Goal: Task Accomplishment & Management: Complete application form

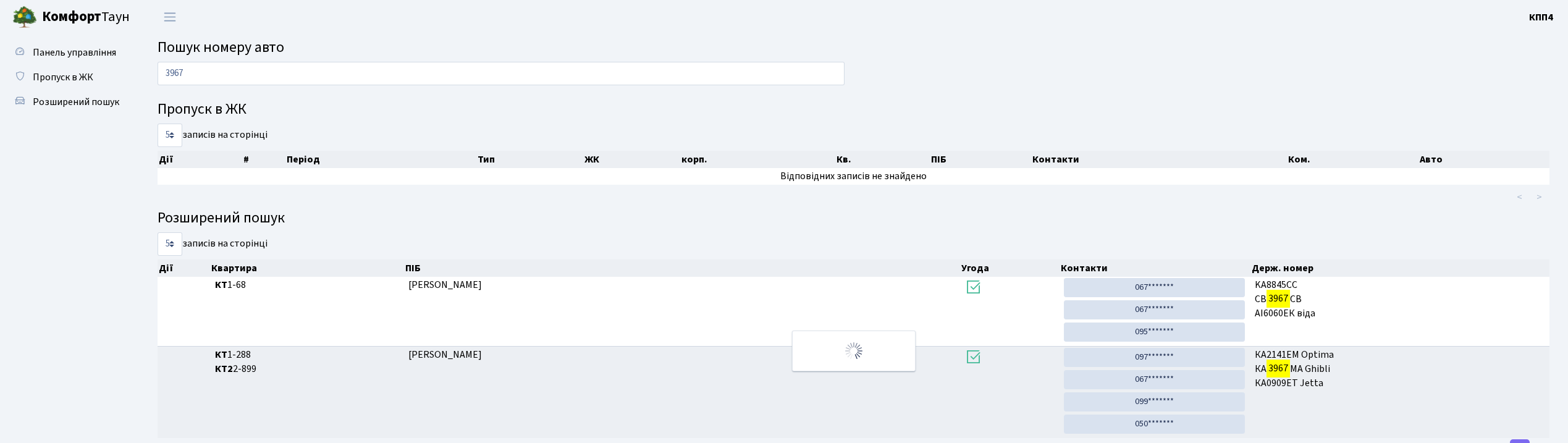
scroll to position [53, 0]
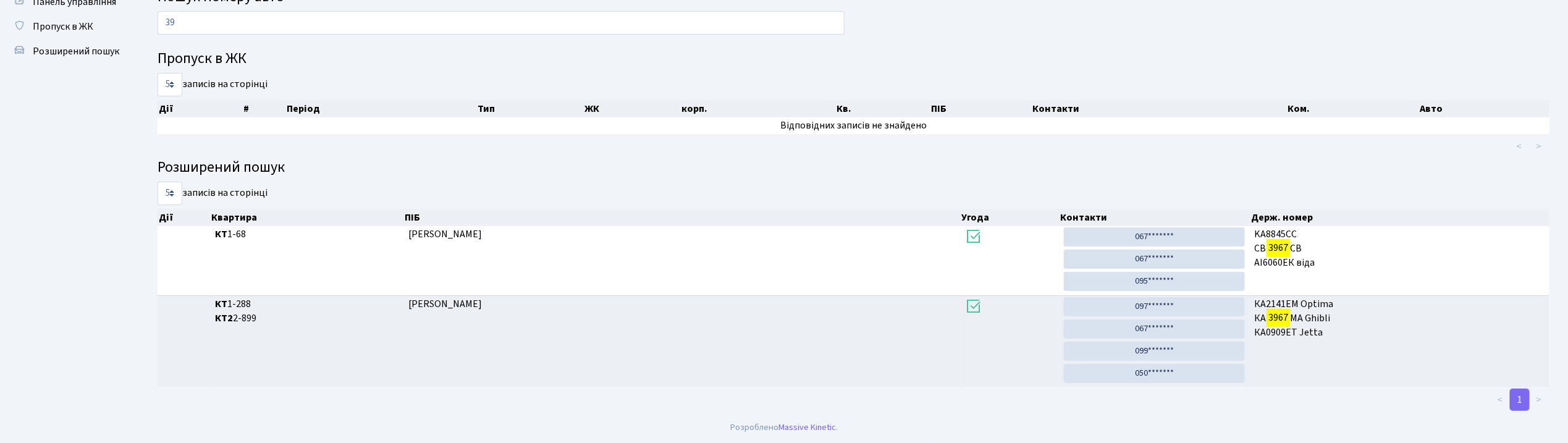
type input "3"
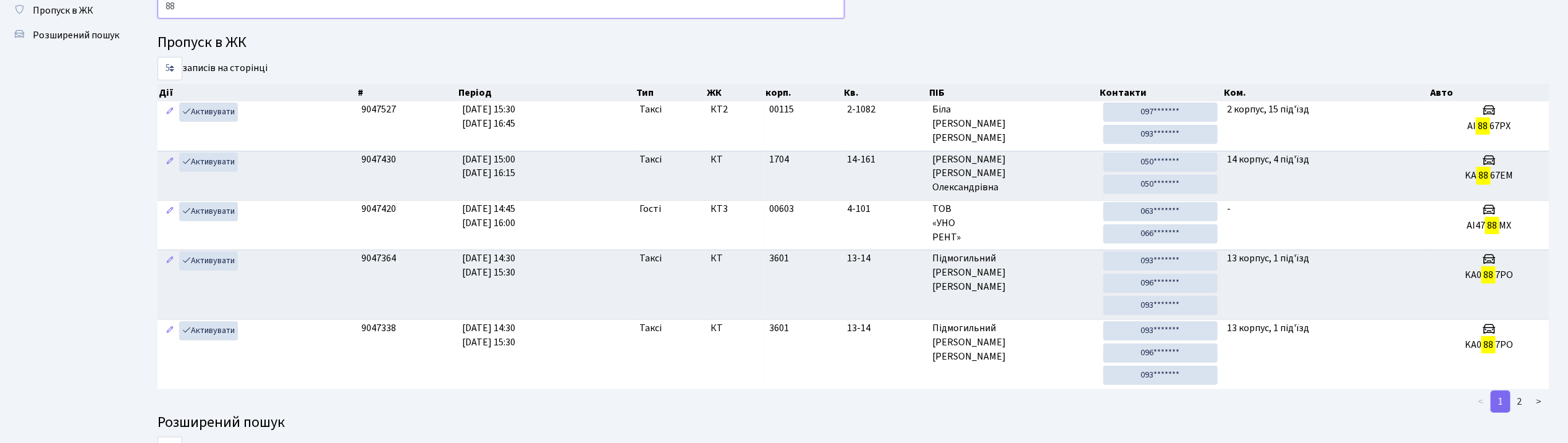
type input "8"
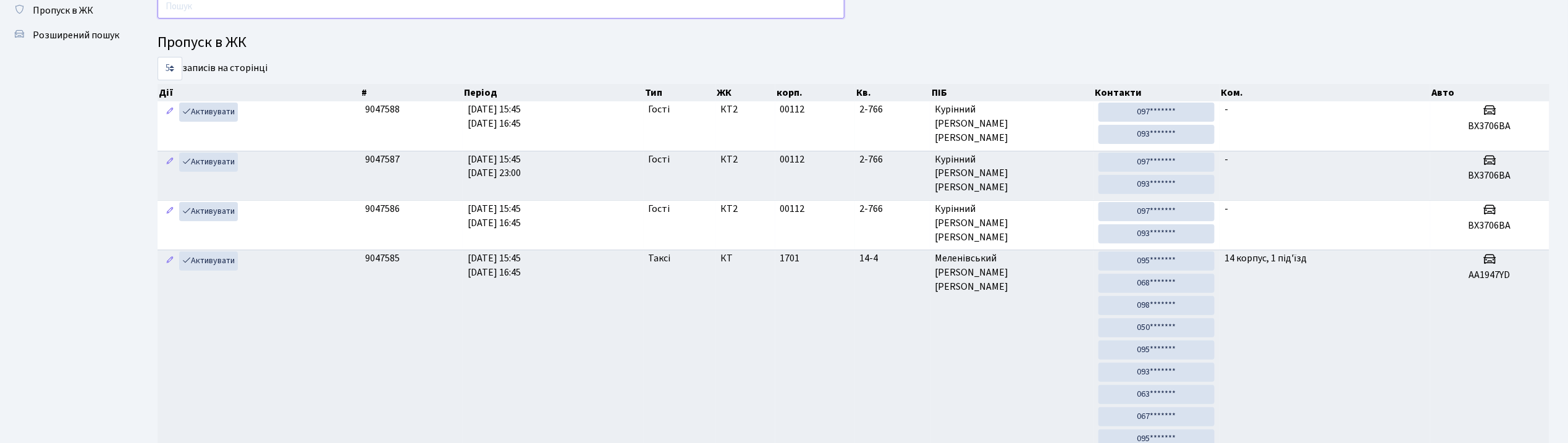
click at [243, 8] on input "text" at bounding box center [501, 7] width 687 height 24
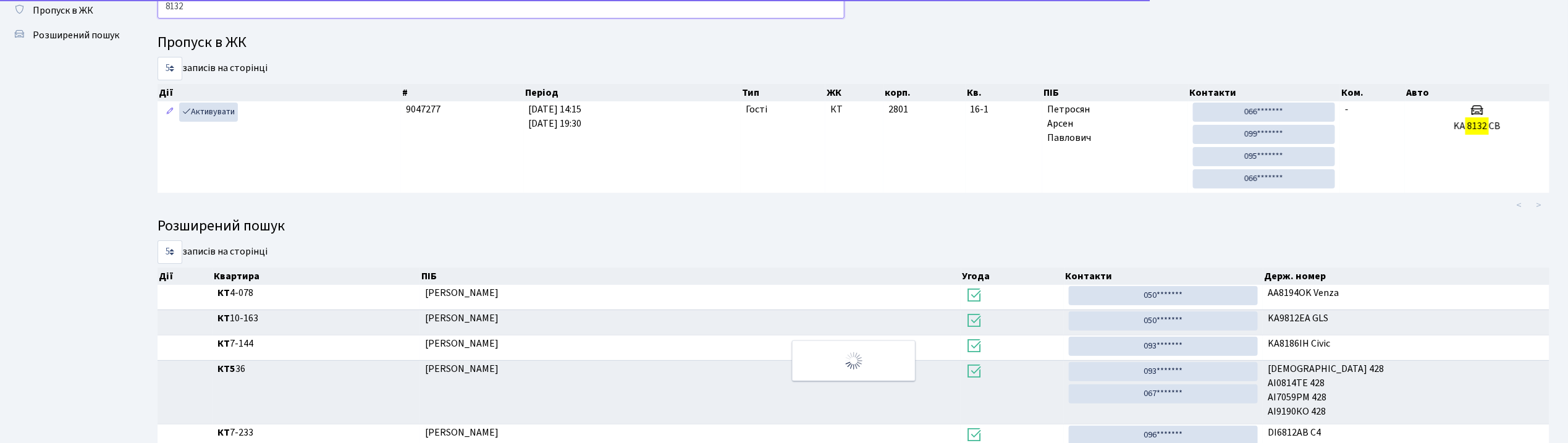
scroll to position [0, 0]
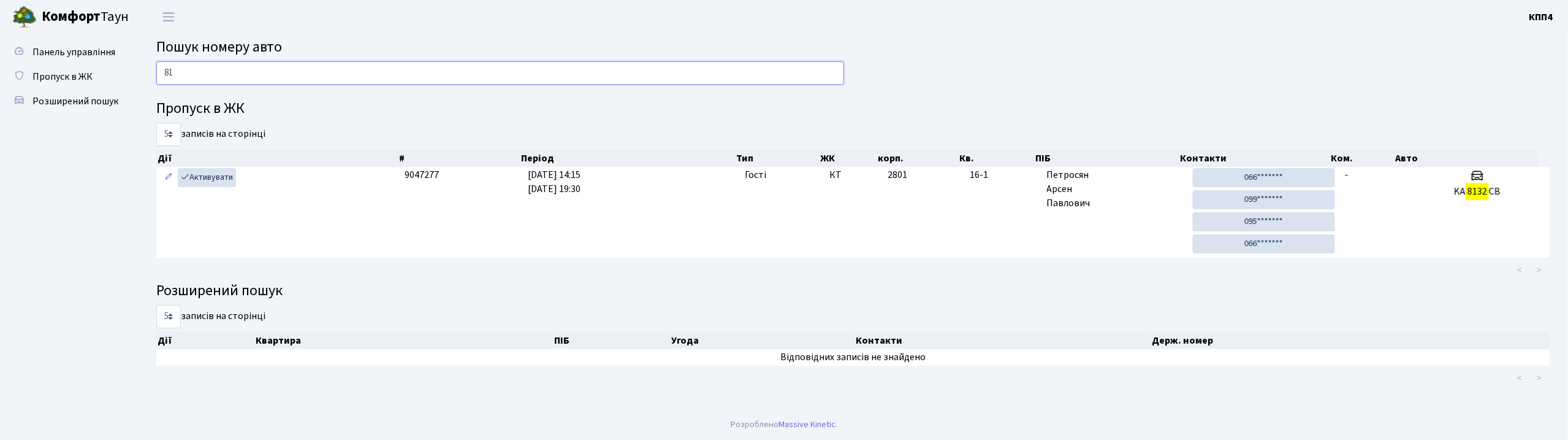
type input "8"
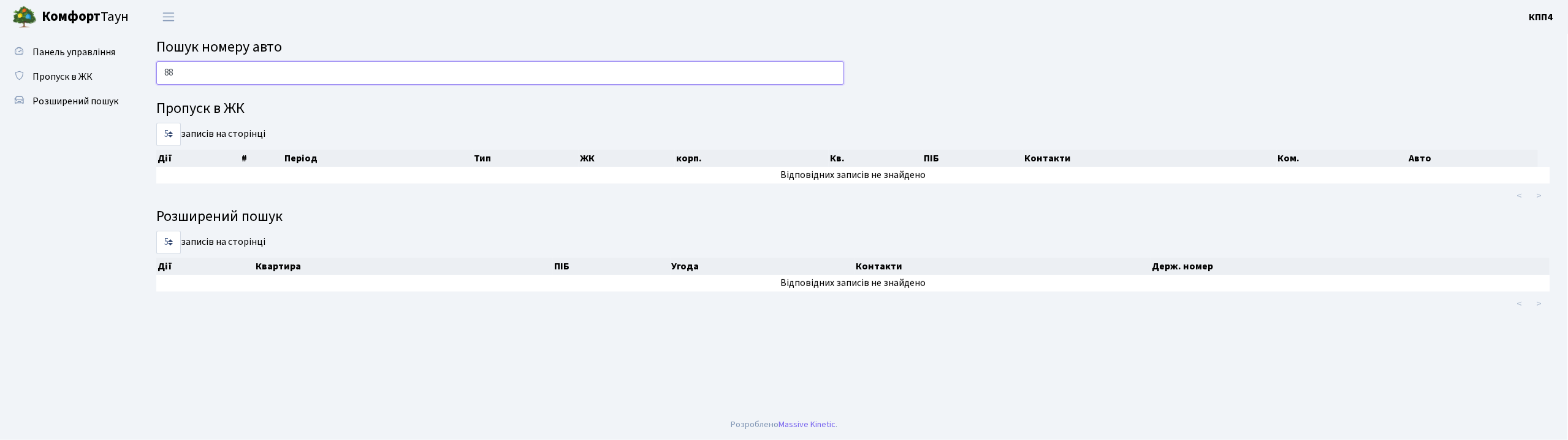
type input "8"
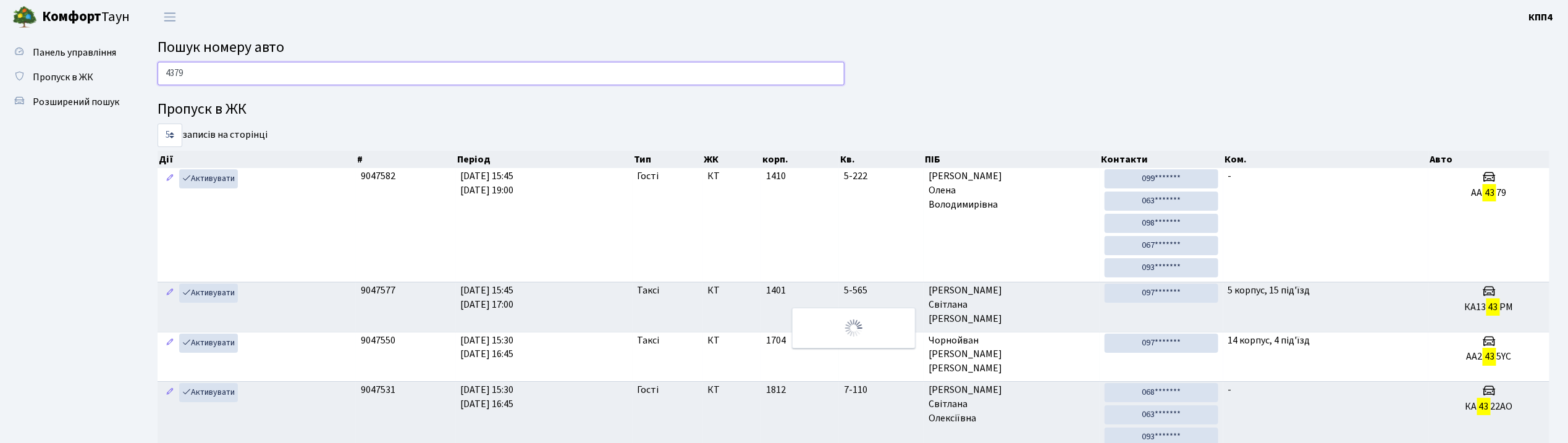
type input "4379"
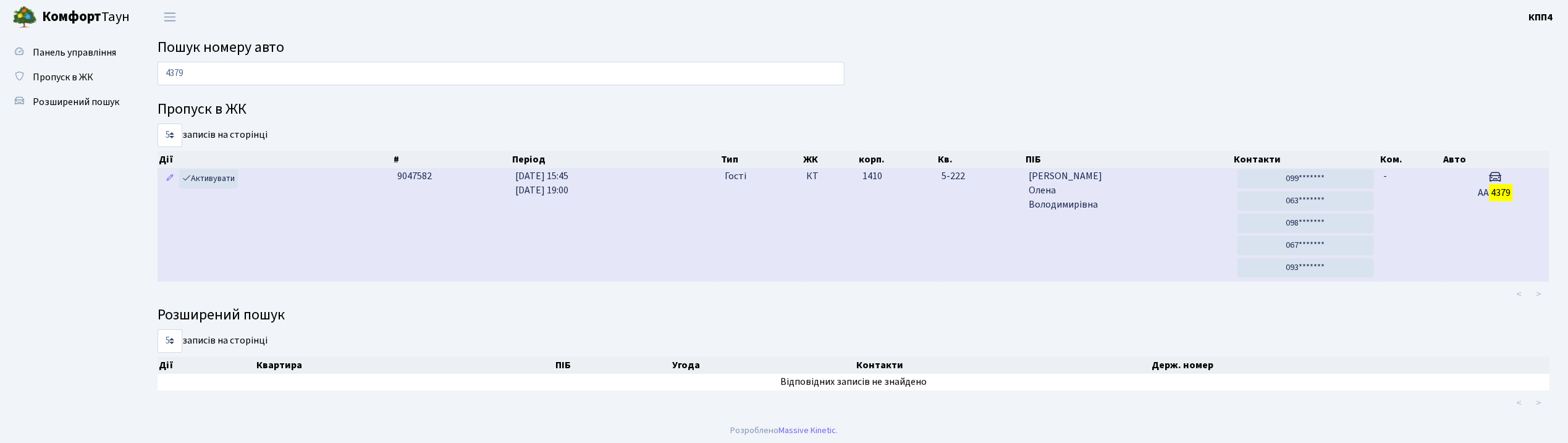
click at [328, 233] on td "Активувати" at bounding box center [275, 225] width 235 height 114
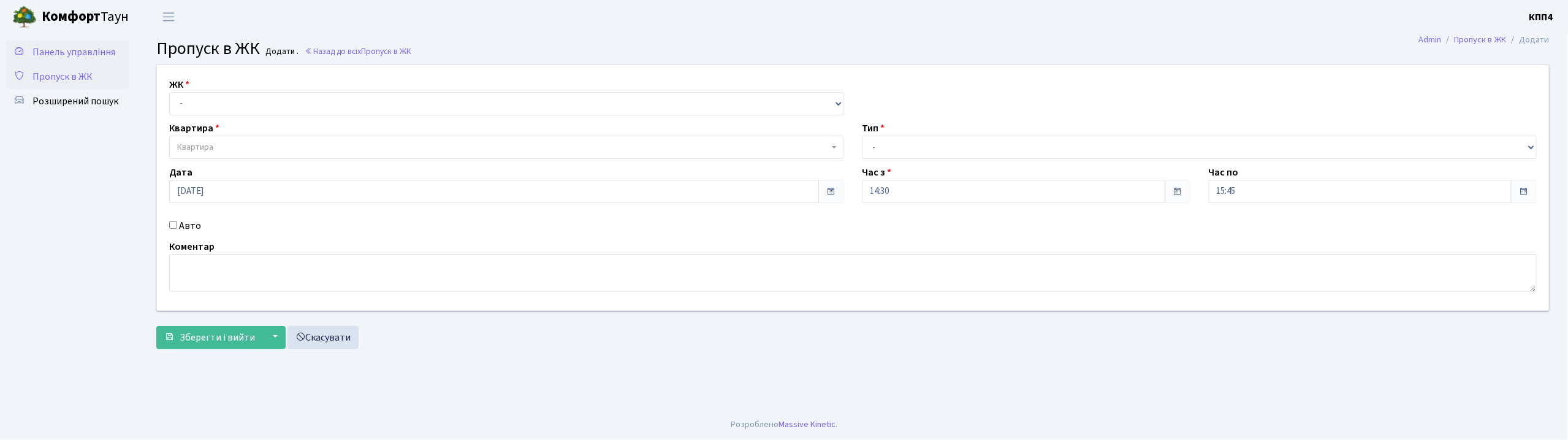
click at [74, 53] on span "Панель управління" at bounding box center [74, 52] width 83 height 13
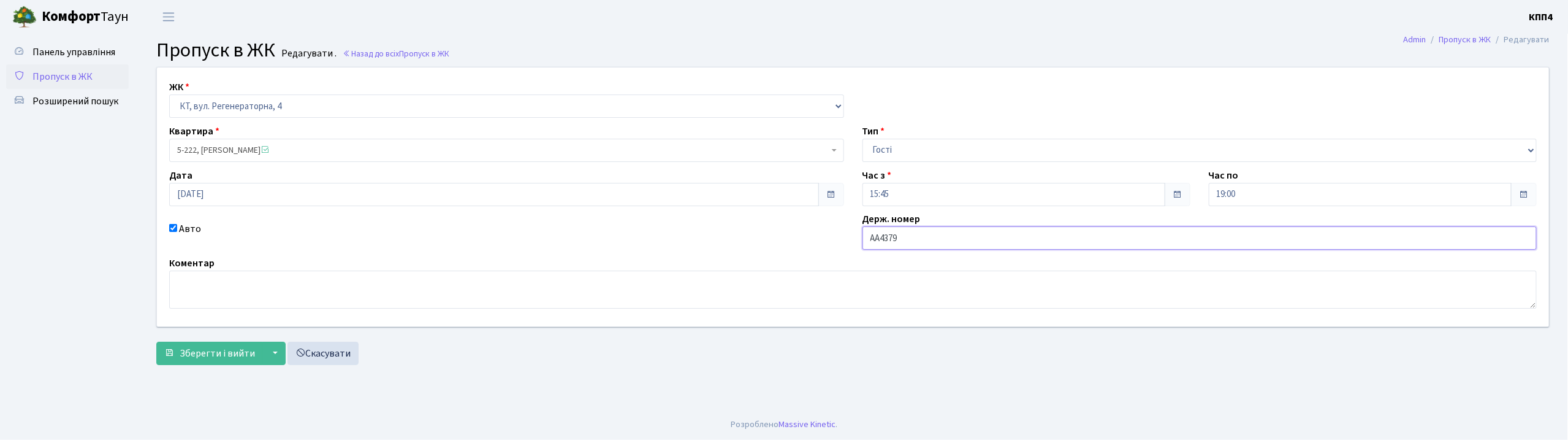
click at [967, 234] on input "АА4379" at bounding box center [1199, 238] width 675 height 24
type input "АА4379ОІ"
click at [203, 356] on span "Зберегти і вийти" at bounding box center [217, 353] width 75 height 13
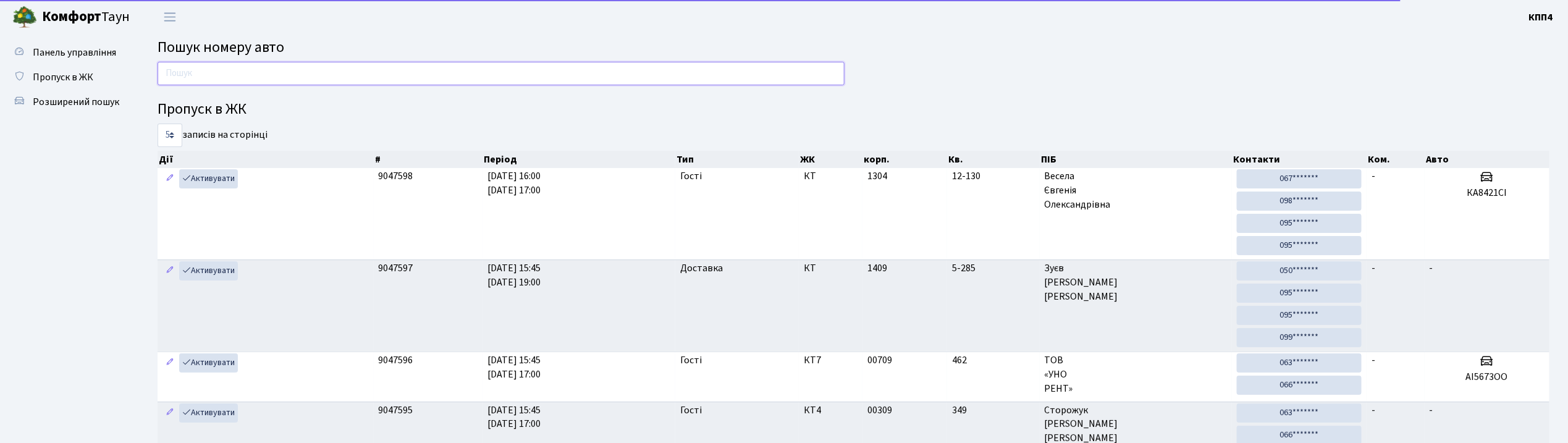
click at [241, 63] on input "text" at bounding box center [501, 74] width 687 height 24
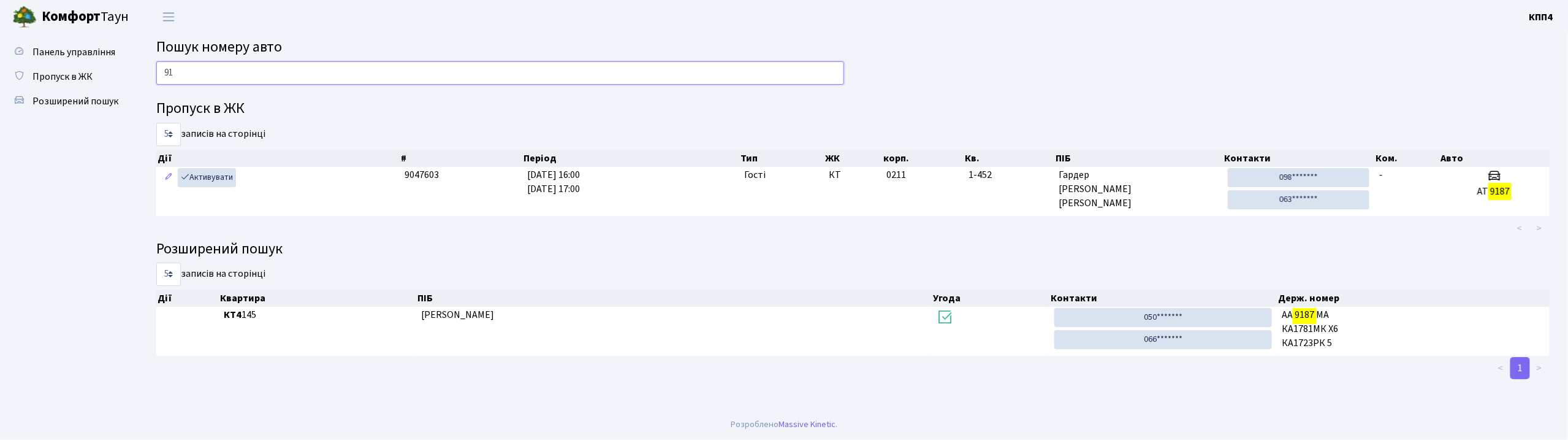
type input "9"
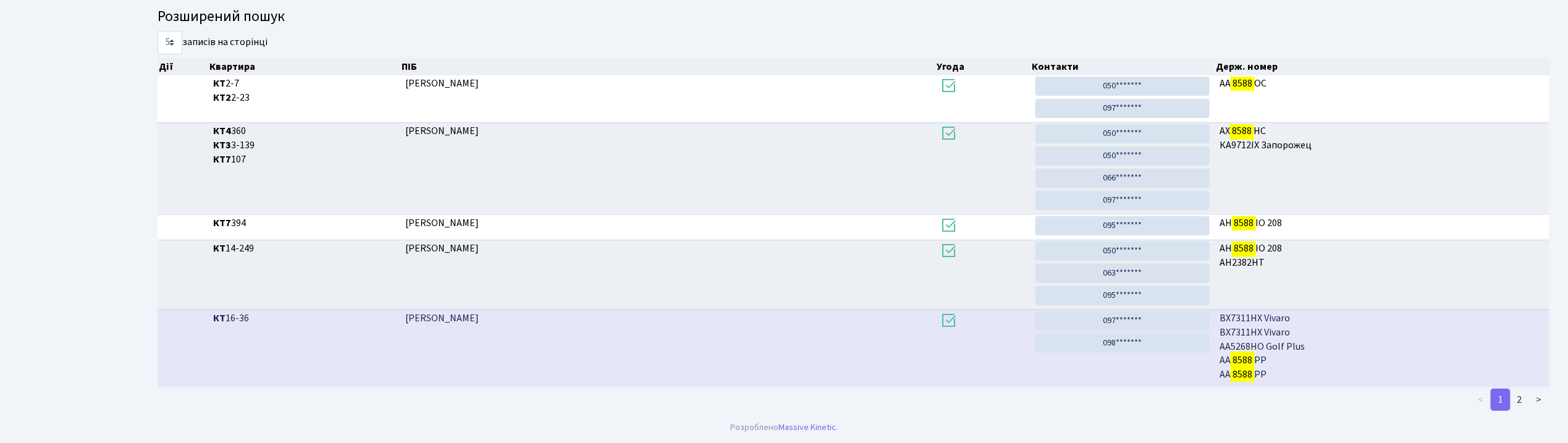
scroll to position [1, 0]
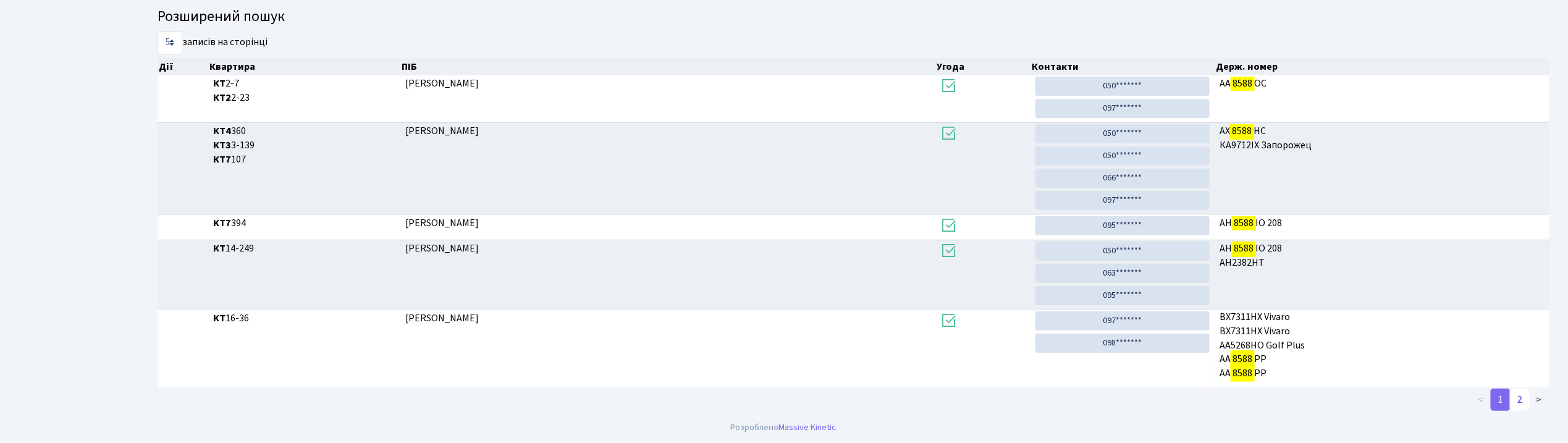
click at [1516, 398] on link "2" at bounding box center [1520, 400] width 20 height 22
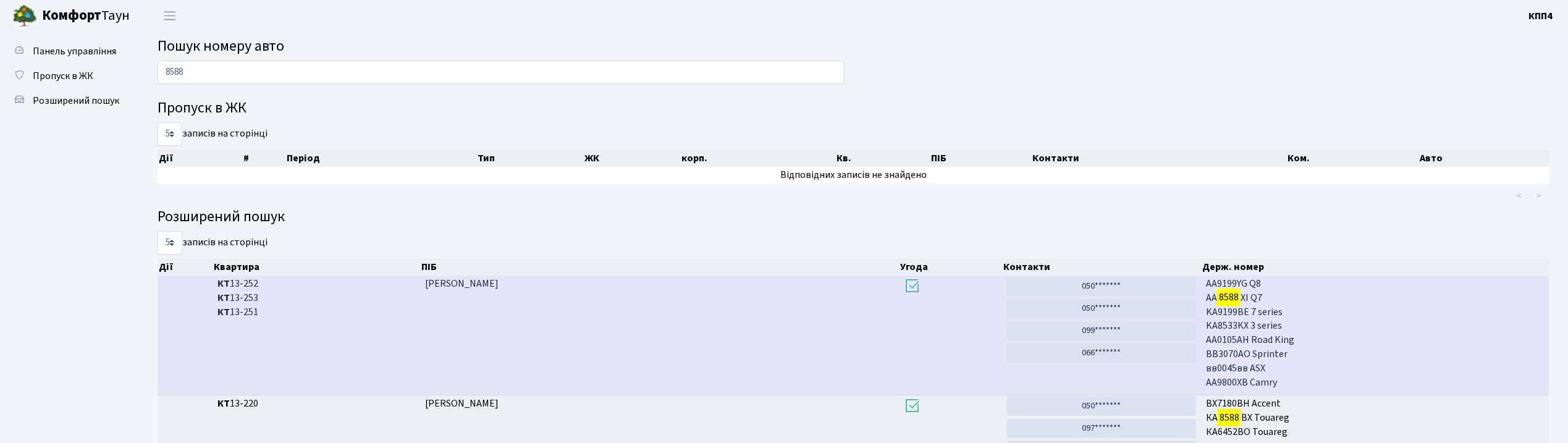
scroll to position [0, 0]
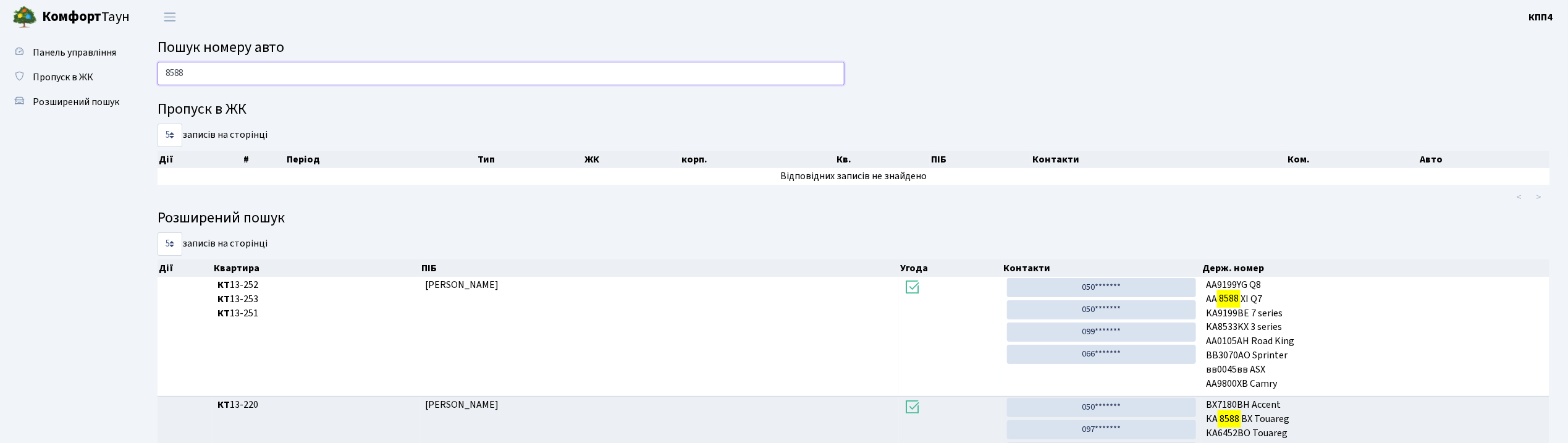
click at [206, 72] on input "8588" at bounding box center [501, 74] width 687 height 24
type input "8"
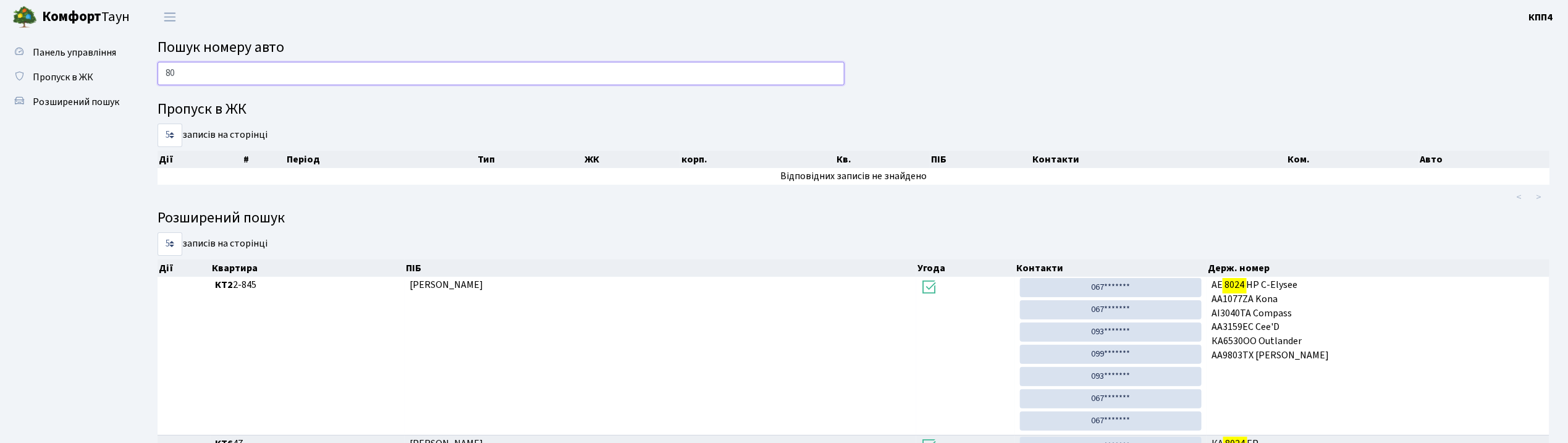
type input "8"
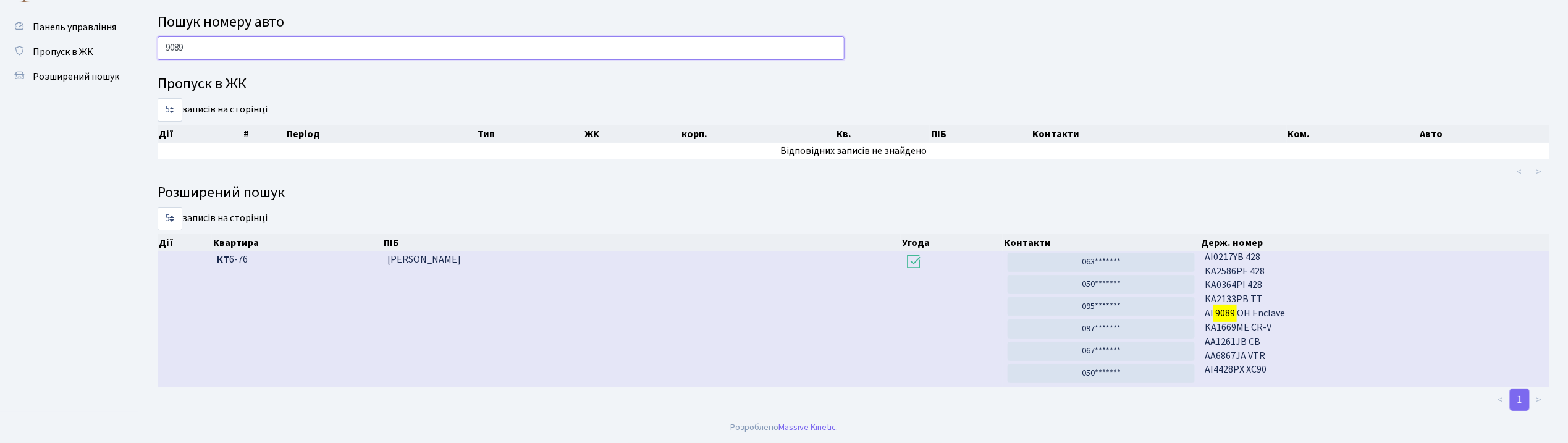
scroll to position [102, 0]
type input "9"
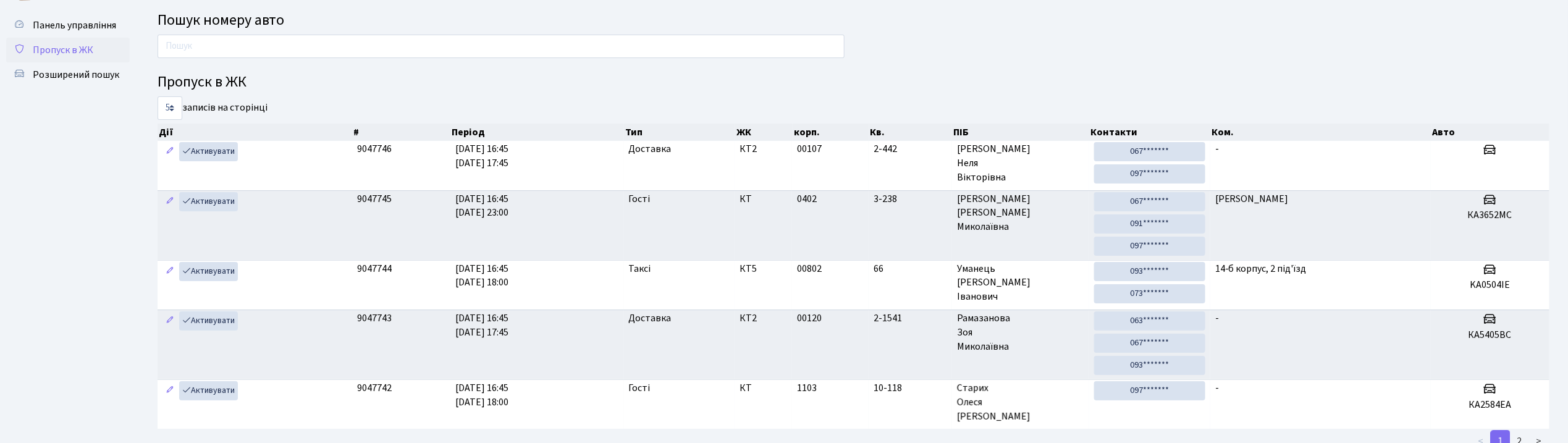
click at [51, 52] on span "Пропуск в ЖК" at bounding box center [63, 50] width 60 height 13
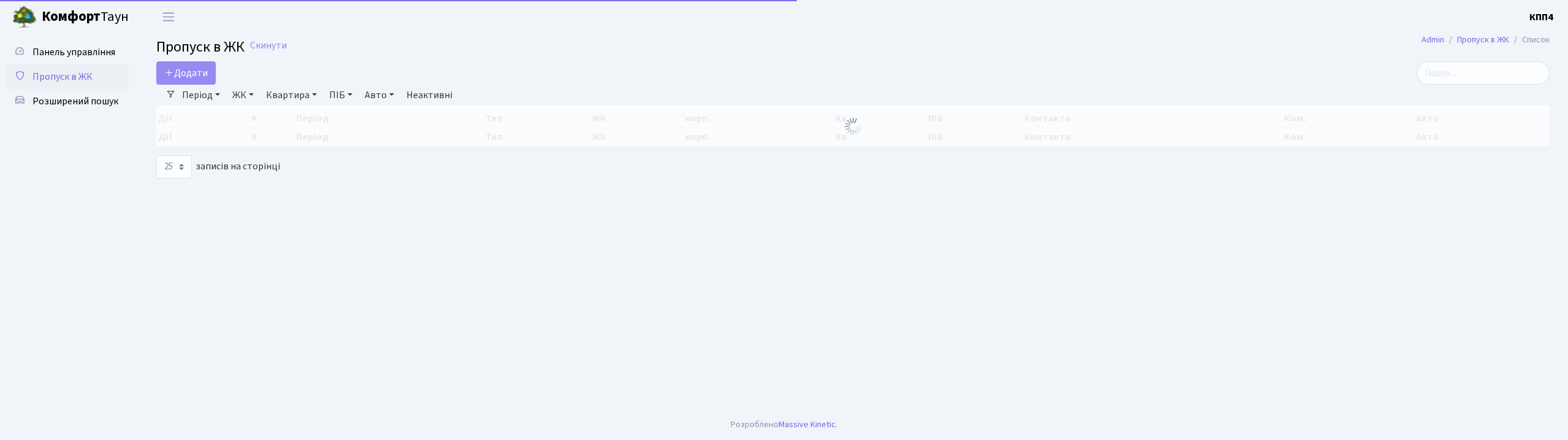
select select "25"
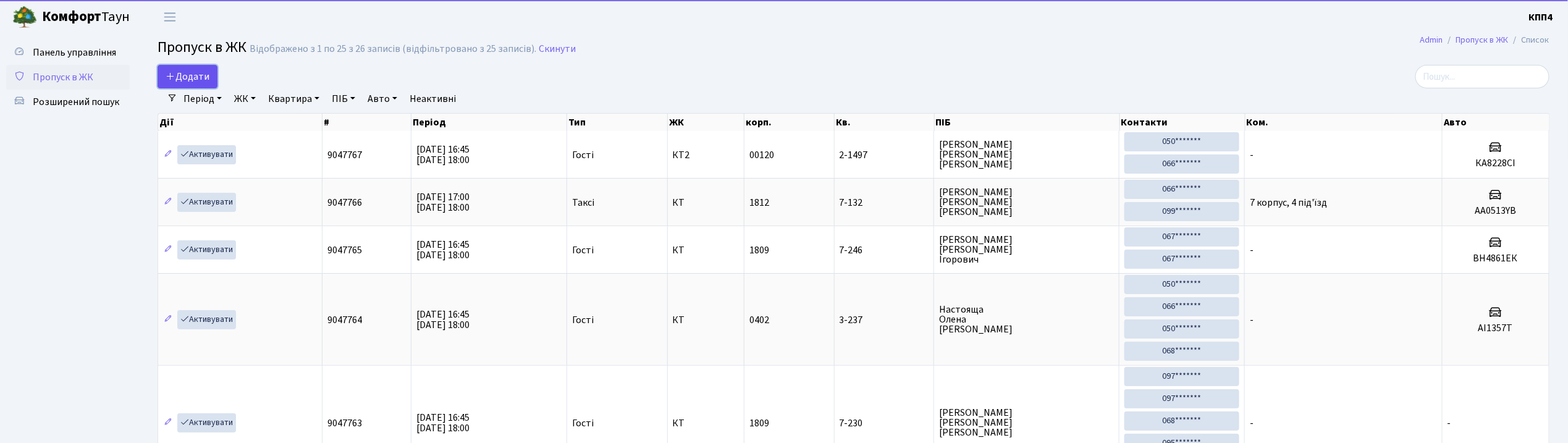
click at [208, 74] on span "Додати" at bounding box center [187, 77] width 44 height 13
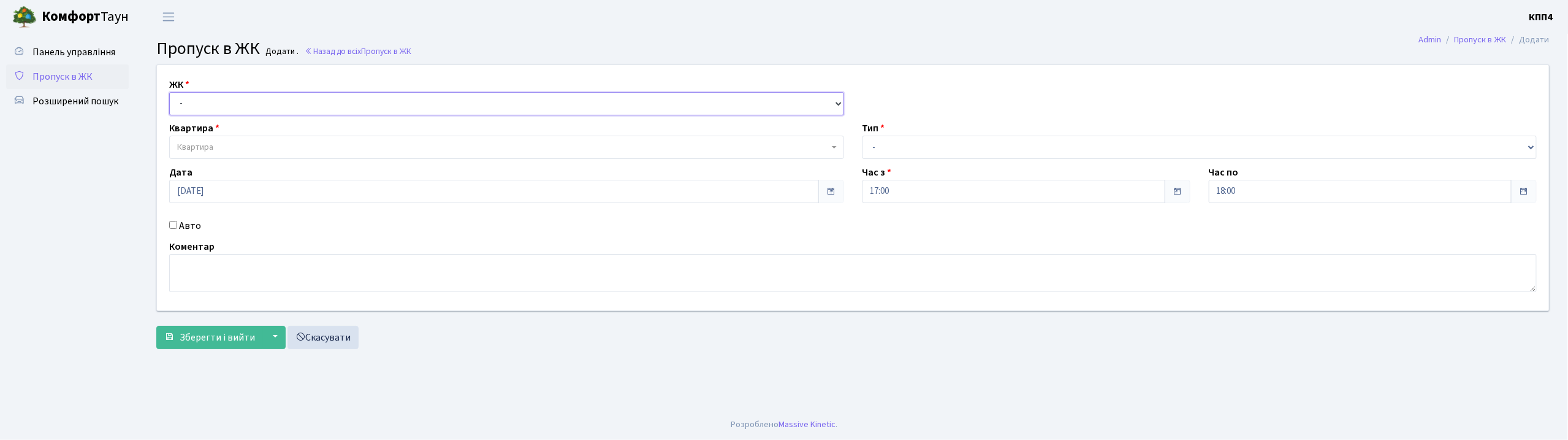
click at [239, 104] on select "- КТ, вул. Регенераторна, 4 КТ2, просп. [STREET_ADDRESS] [STREET_ADDRESS] [PERS…" at bounding box center [506, 104] width 675 height 24
select select "271"
click at [169, 92] on select "- КТ, вул. Регенераторна, 4 КТ2, просп. Соборності, 17 КТ3, вул. Березнева, 16 …" at bounding box center [506, 104] width 675 height 24
select select
click at [299, 152] on span "Квартира" at bounding box center [503, 147] width 652 height 13
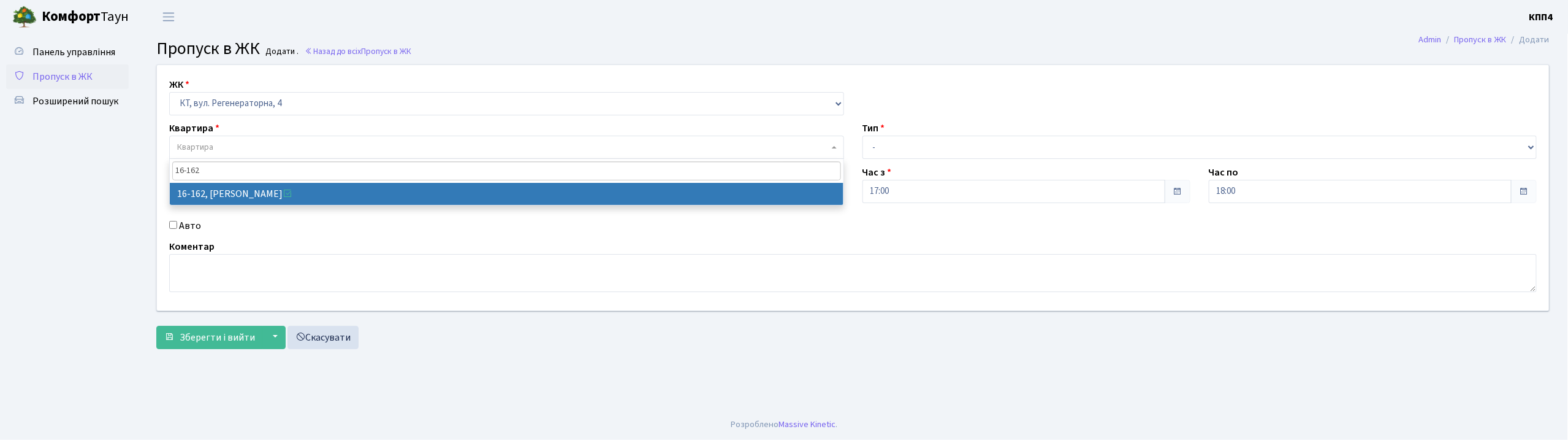
type input "16-162"
select select "8723"
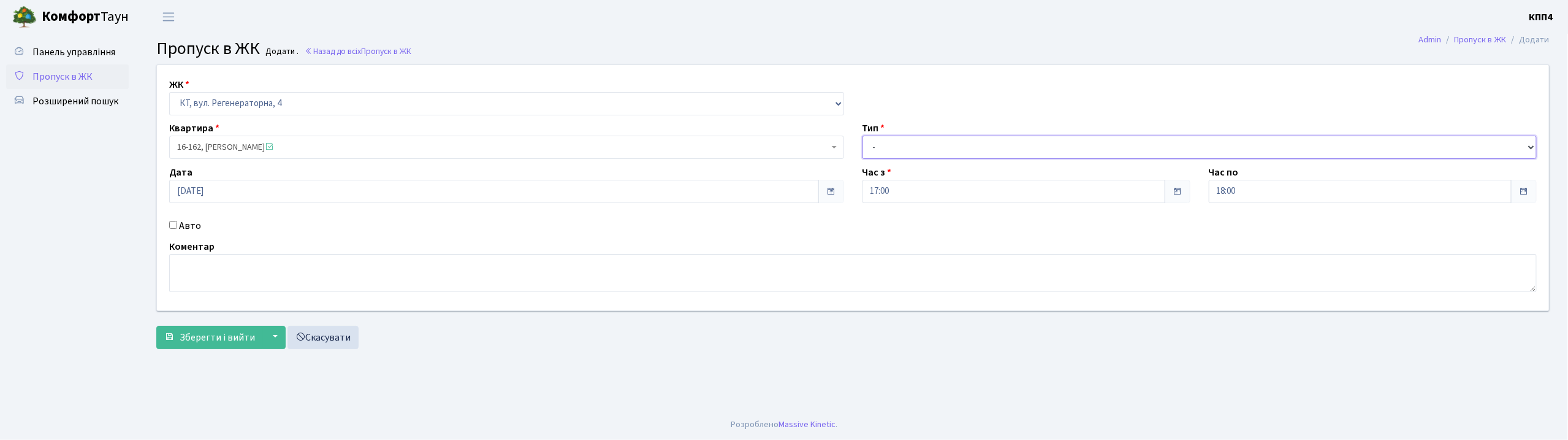
click at [891, 138] on select "- Доставка Таксі Гості Сервіс" at bounding box center [1199, 147] width 675 height 24
select select "1"
click at [862, 135] on select "- Доставка Таксі Гості Сервіс" at bounding box center [1199, 147] width 675 height 24
click at [224, 339] on span "Зберегти і вийти" at bounding box center [217, 337] width 75 height 13
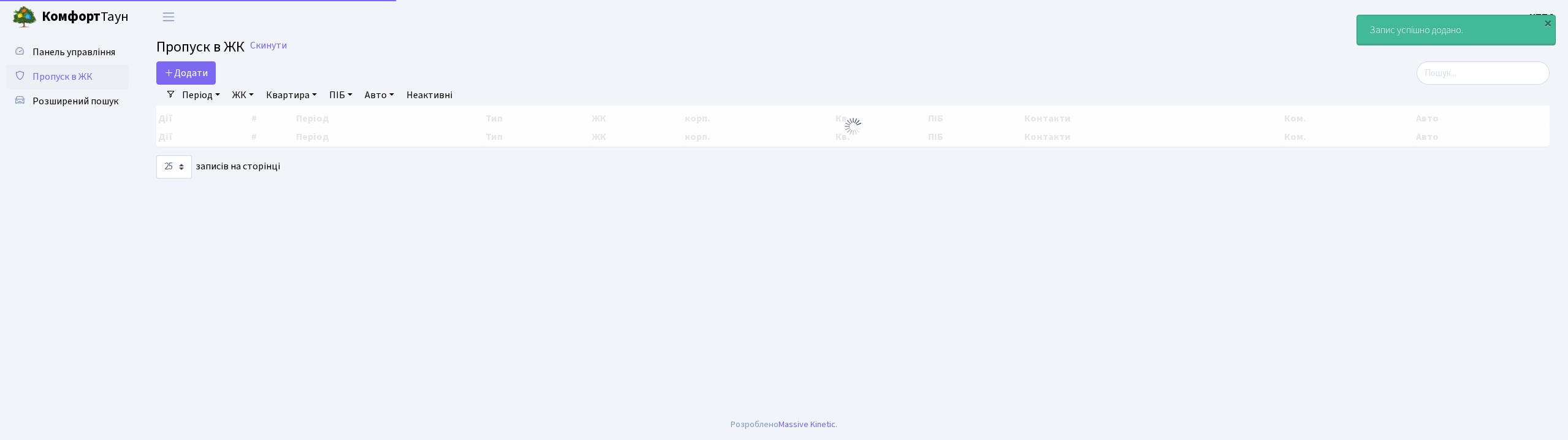
select select "25"
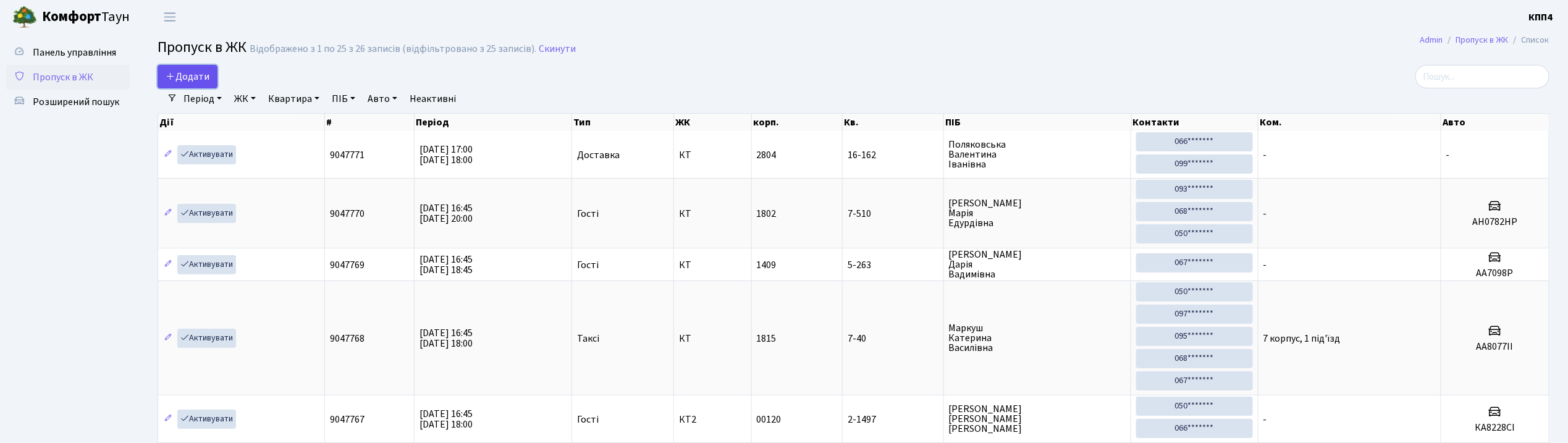
click at [211, 68] on link "Додати" at bounding box center [188, 77] width 60 height 24
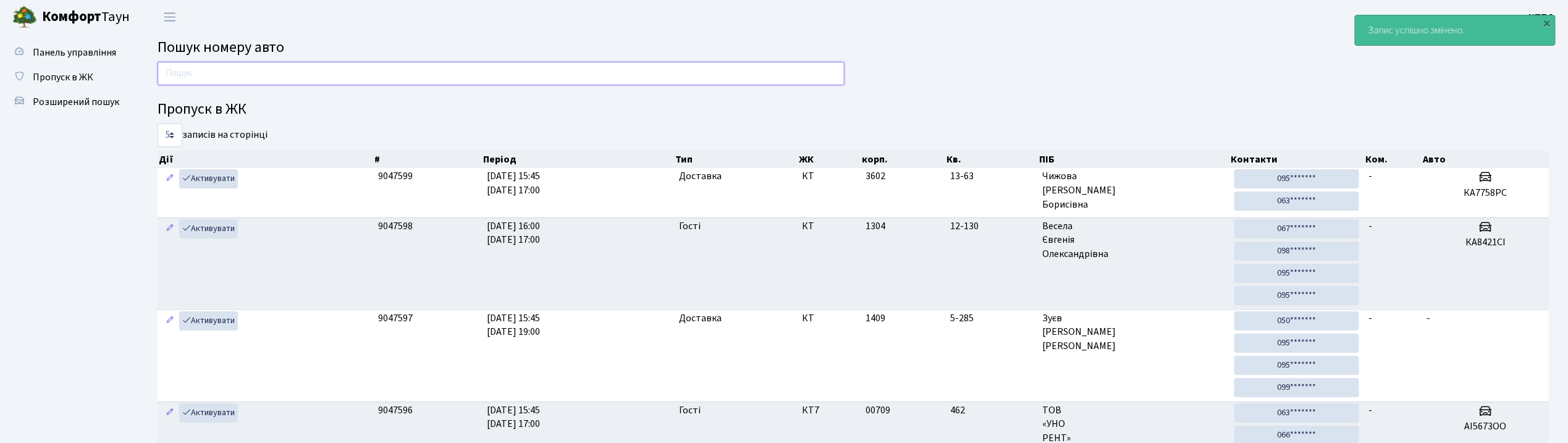
click at [314, 67] on input "text" at bounding box center [501, 74] width 687 height 24
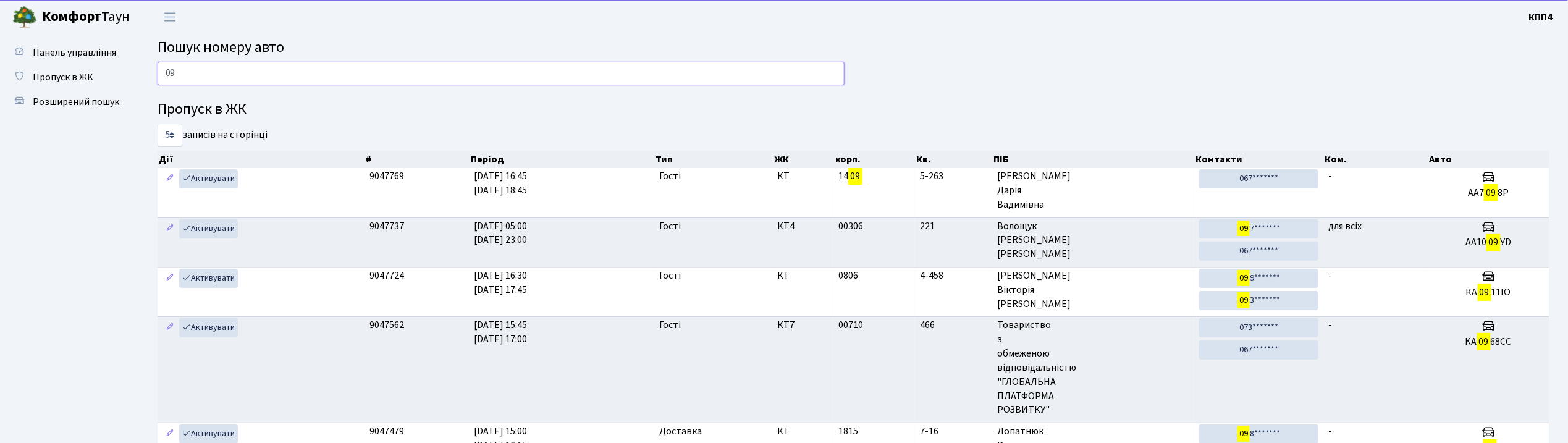
type input "0"
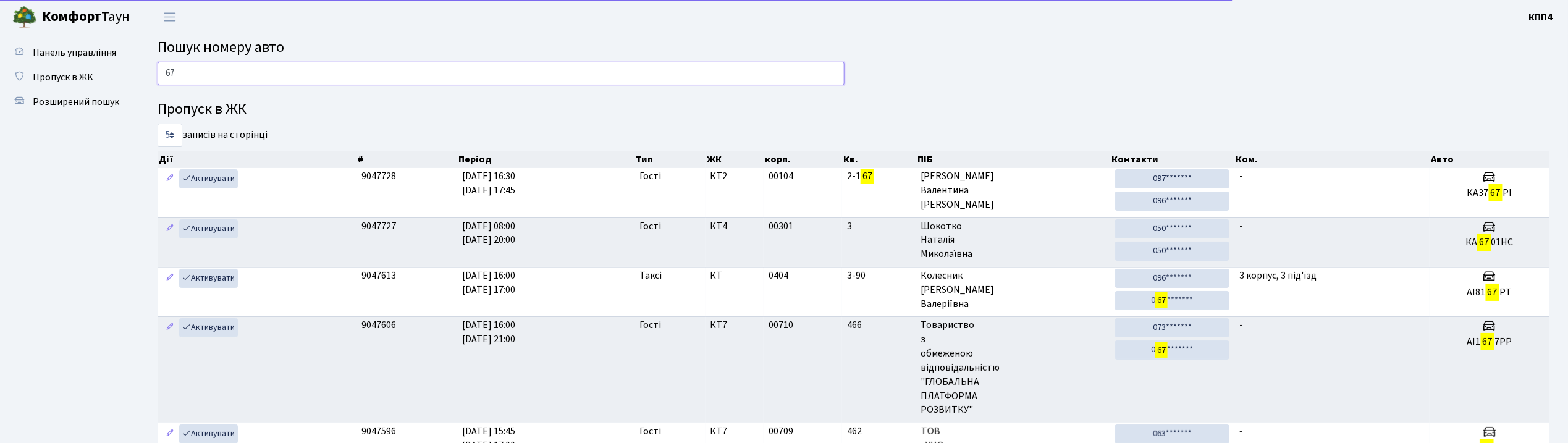
type input "6"
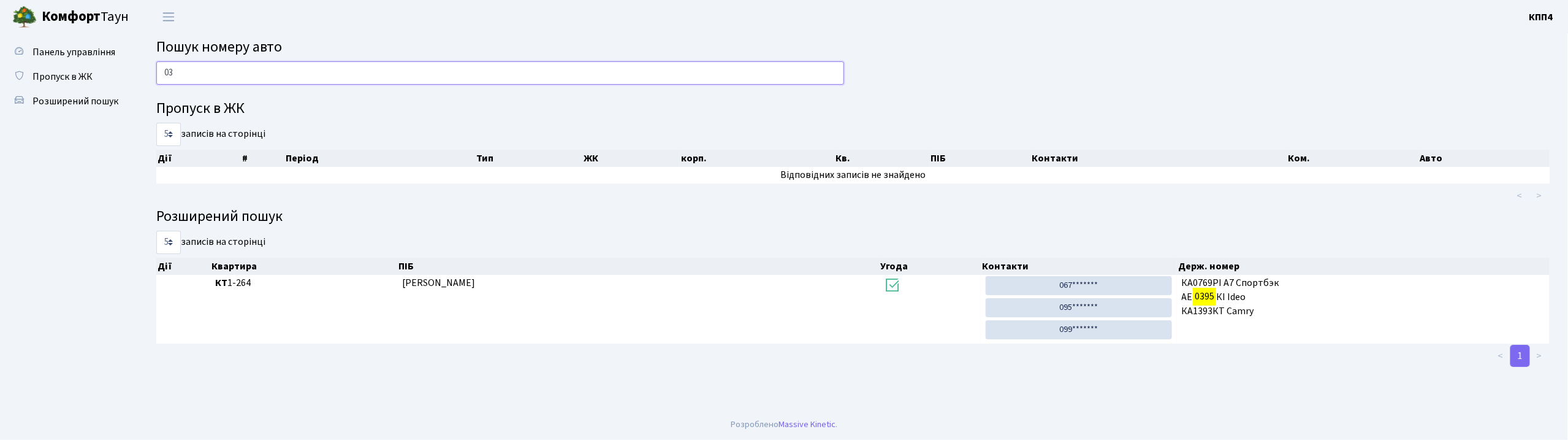
type input "0"
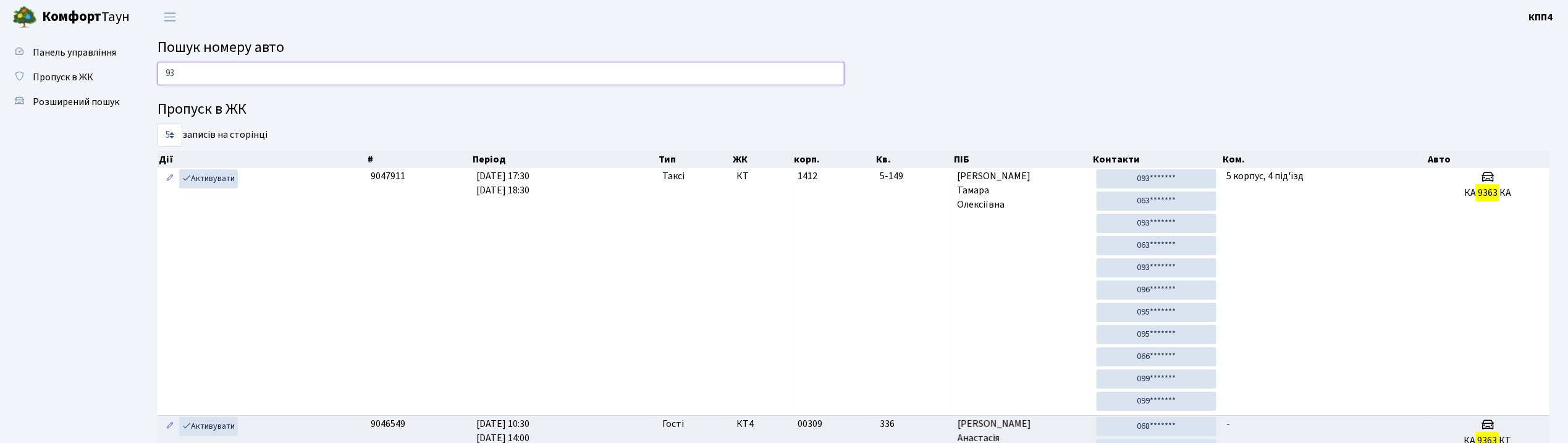
type input "9"
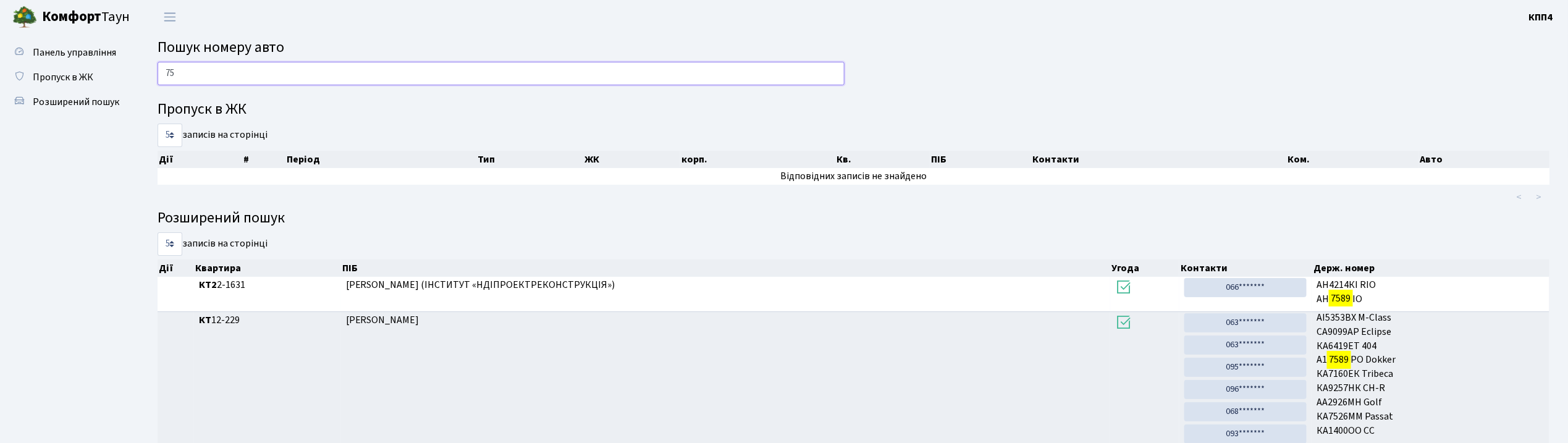
type input "7"
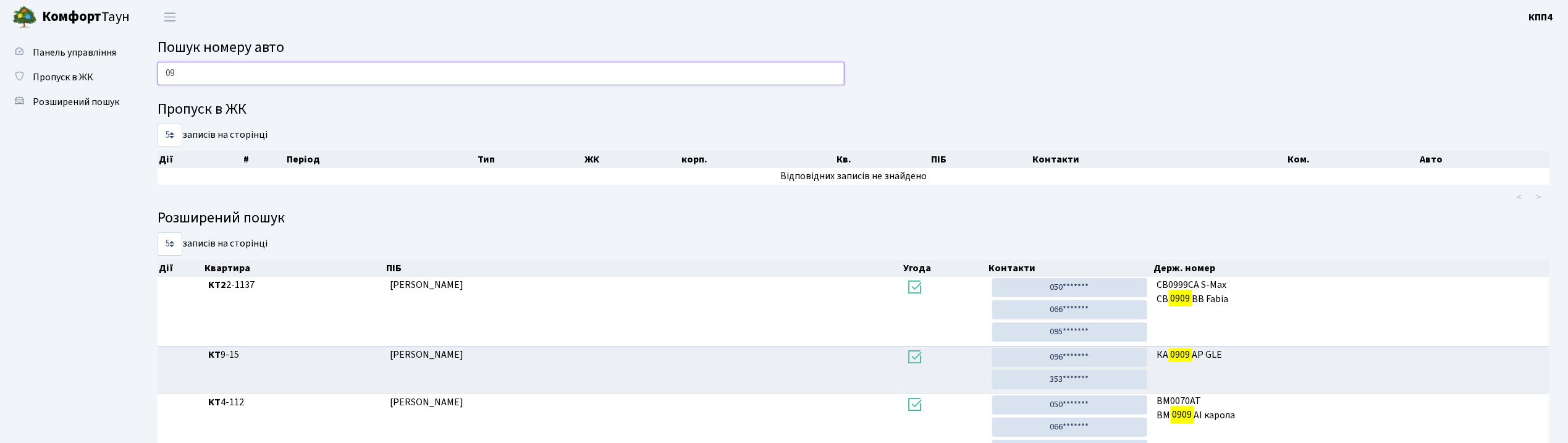
type input "0"
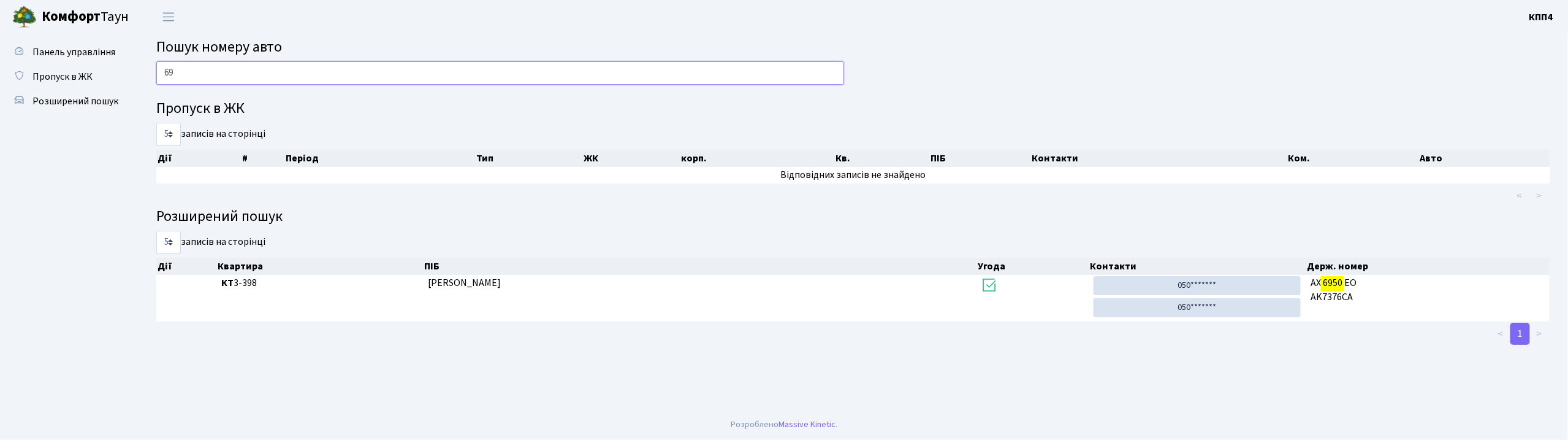
type input "6"
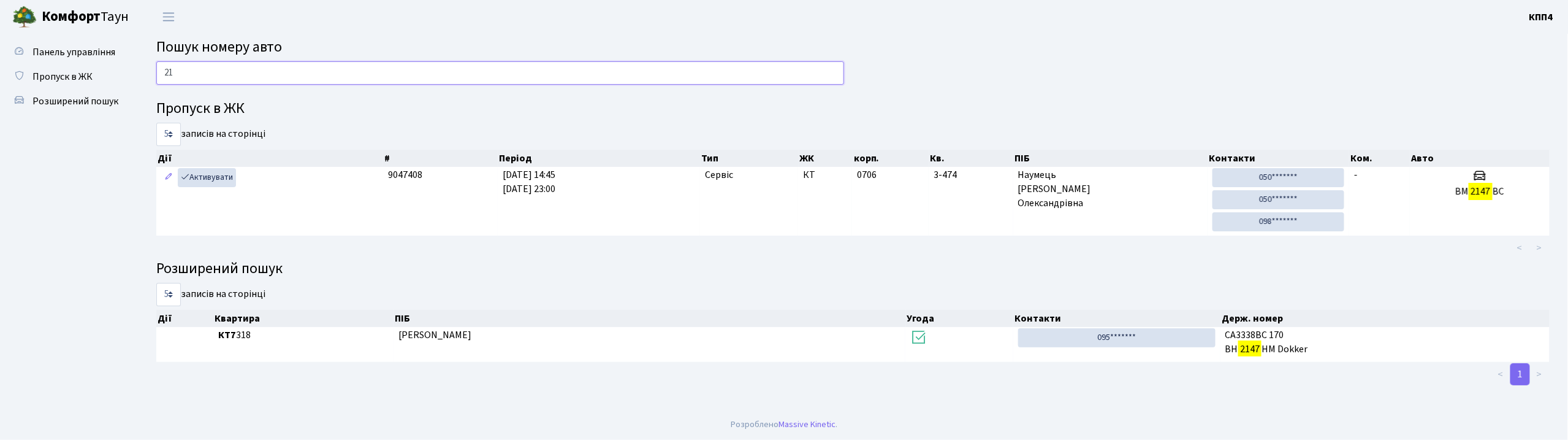
type input "2"
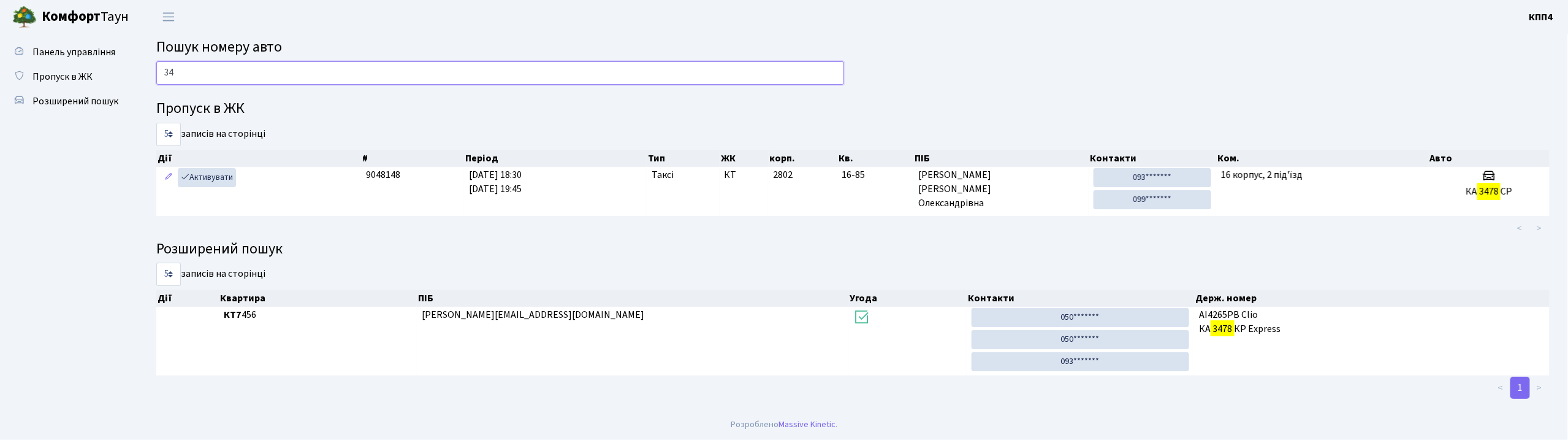
type input "3"
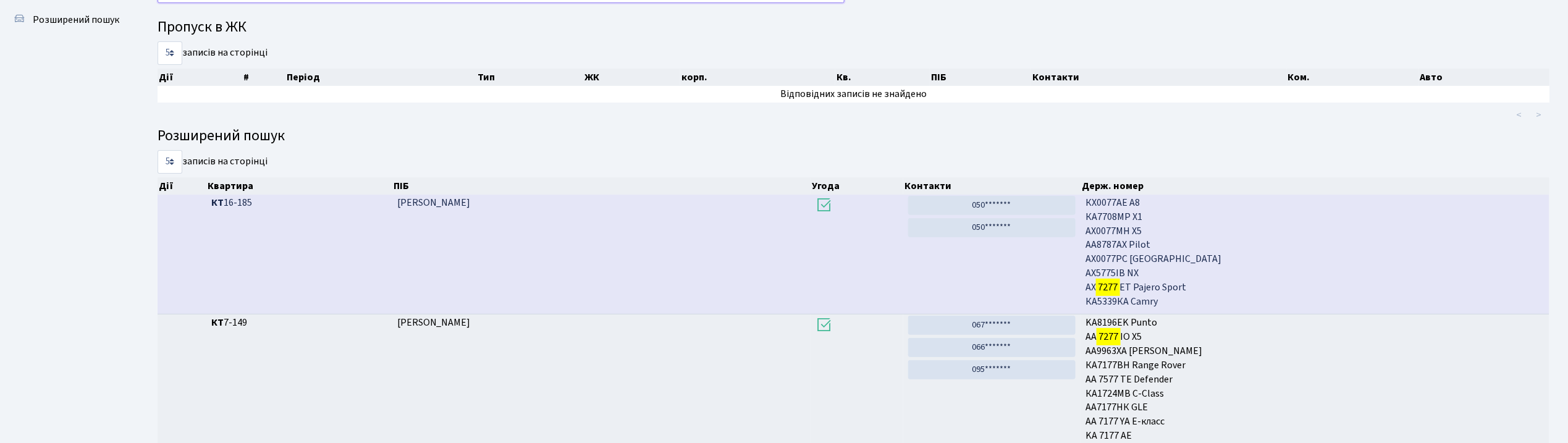
scroll to position [67, 0]
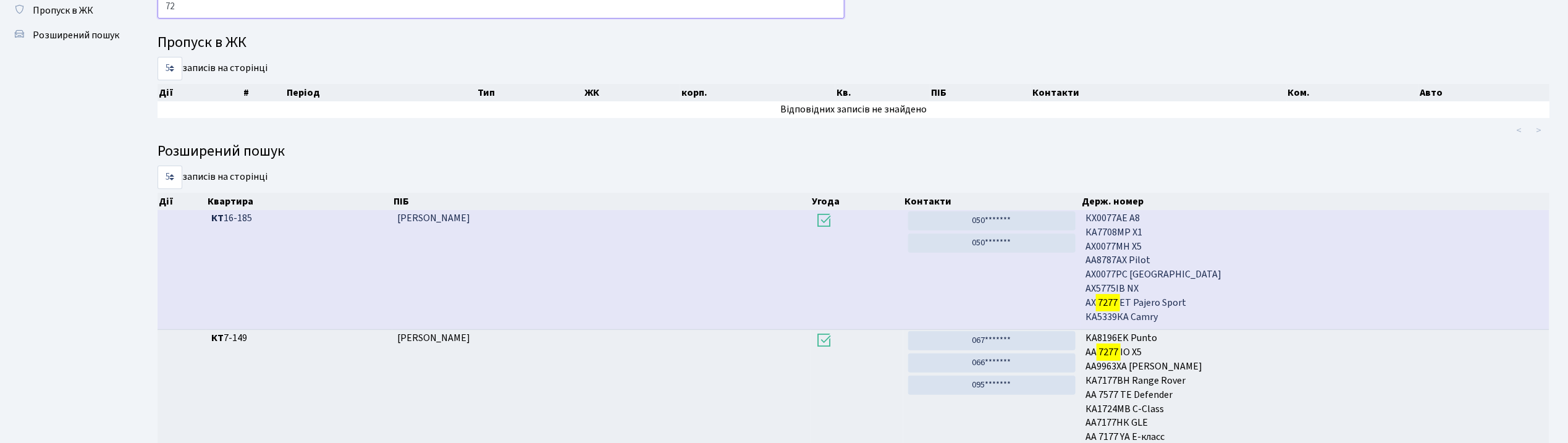
type input "7"
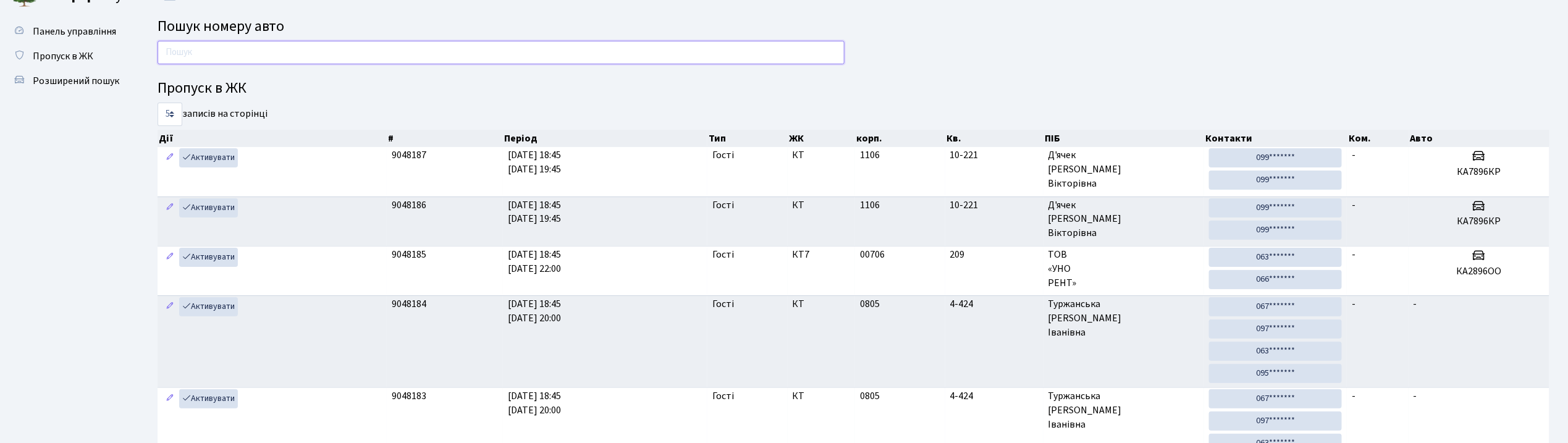
scroll to position [0, 0]
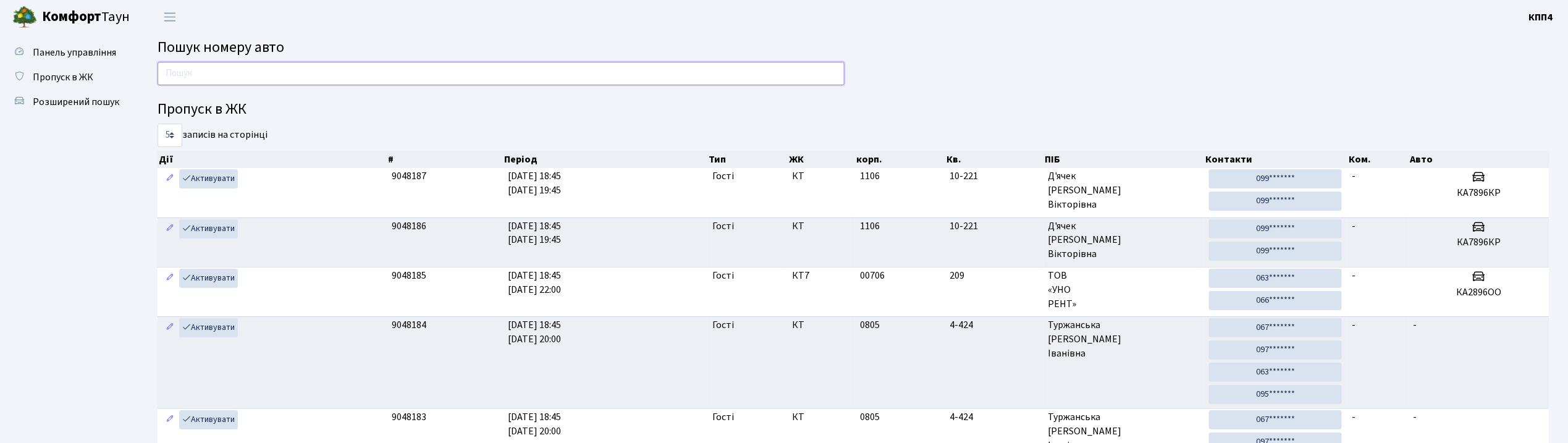
click at [676, 74] on input "text" at bounding box center [501, 74] width 687 height 24
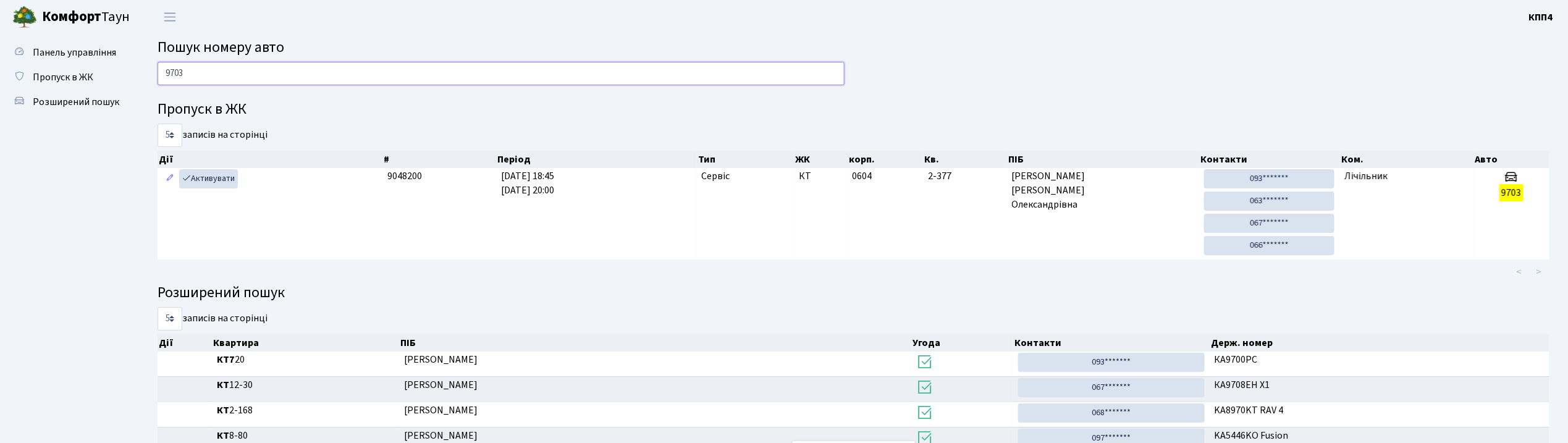
type input "9703"
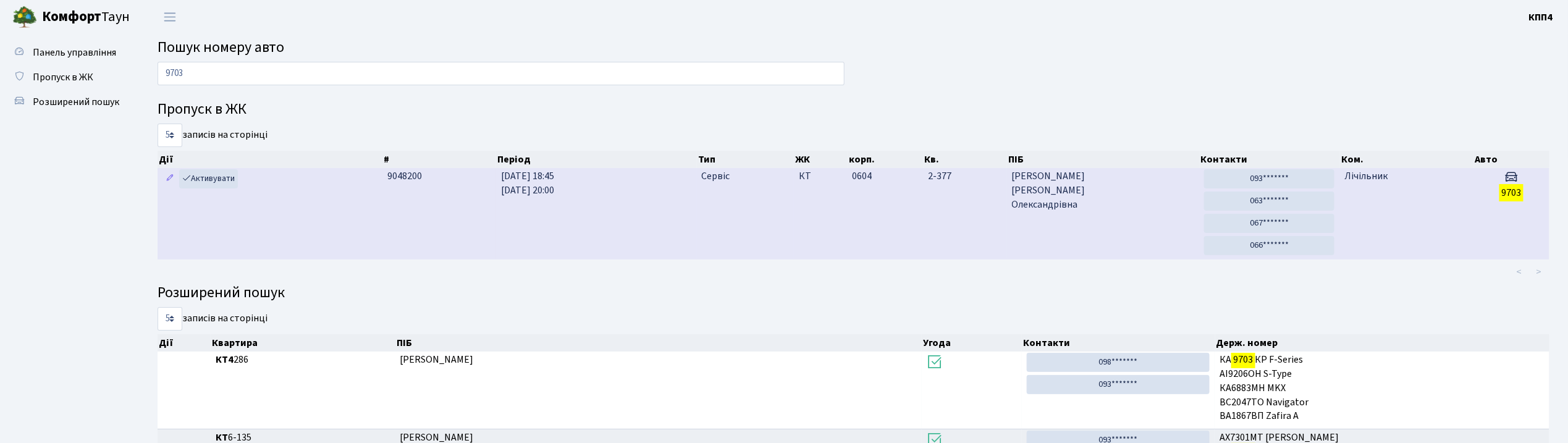
click at [633, 221] on td "06.10.2025 18:45 06.10.2025 20:00" at bounding box center [596, 214] width 201 height 92
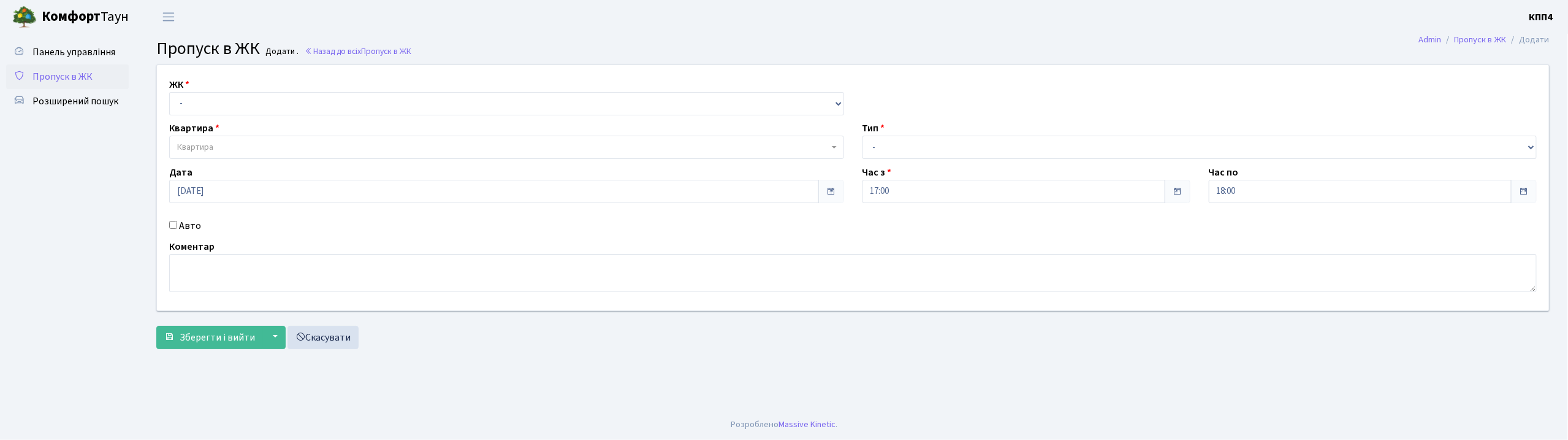
click at [84, 80] on span "Пропуск в ЖК" at bounding box center [62, 77] width 60 height 13
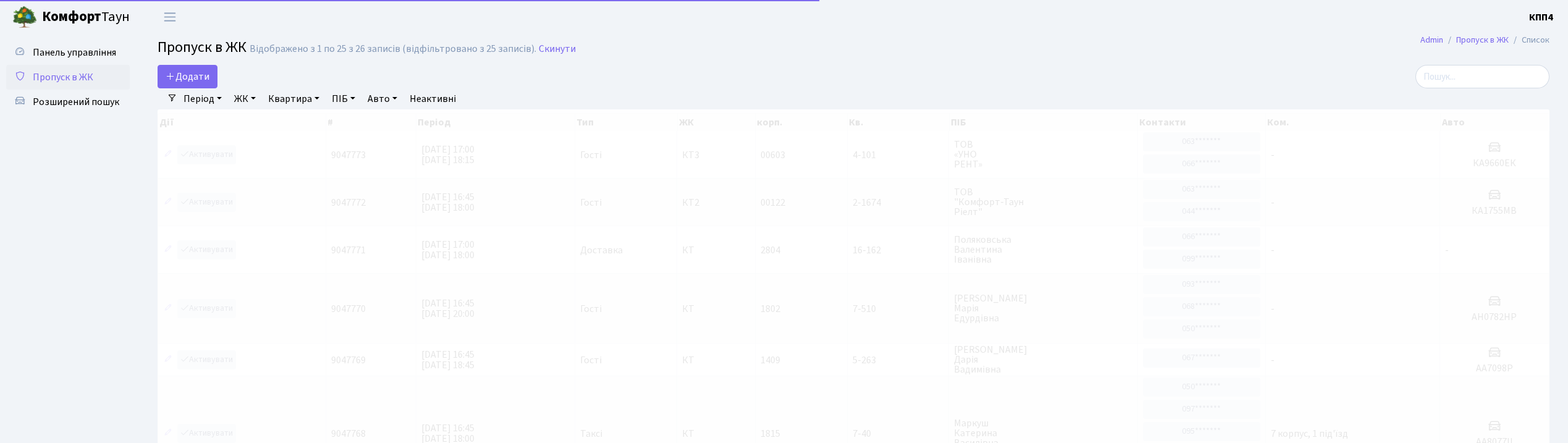
select select "25"
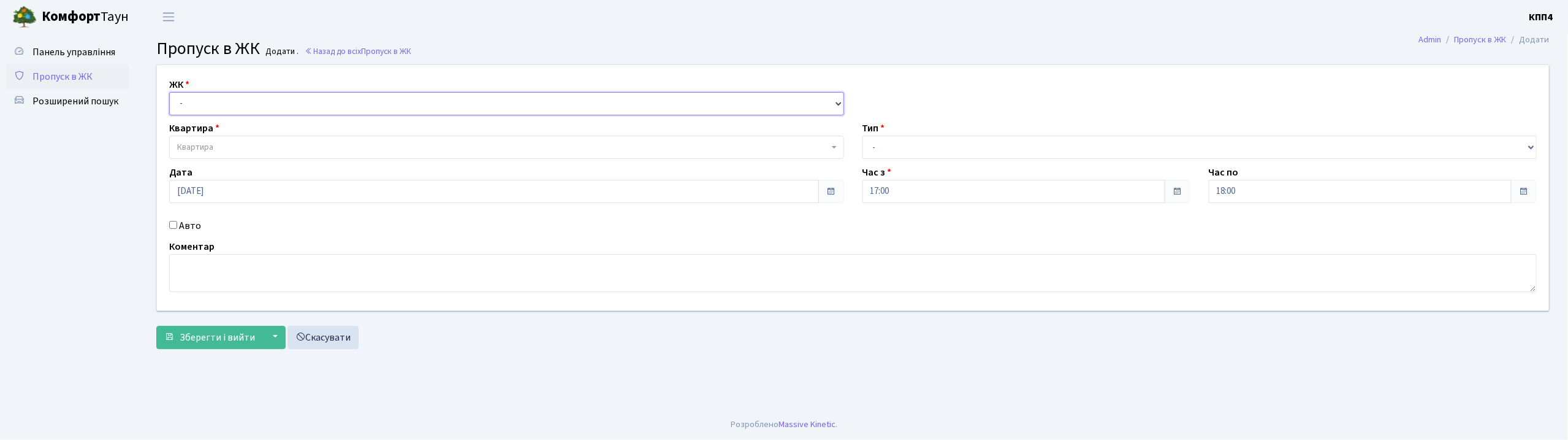
drag, startPoint x: 281, startPoint y: 97, endPoint x: 281, endPoint y: 109, distance: 12.0
click at [281, 97] on select "- КТ, вул. Регенераторна, 4 КТ2, просп. Соборності, 17 КТ3, вул. Березнева, 16 …" at bounding box center [506, 104] width 675 height 24
select select "304"
click at [169, 92] on select "- КТ, вул. Регенераторна, 4 КТ2, просп. Соборності, 17 КТ3, вул. Березнева, 16 …" at bounding box center [506, 104] width 675 height 24
select select
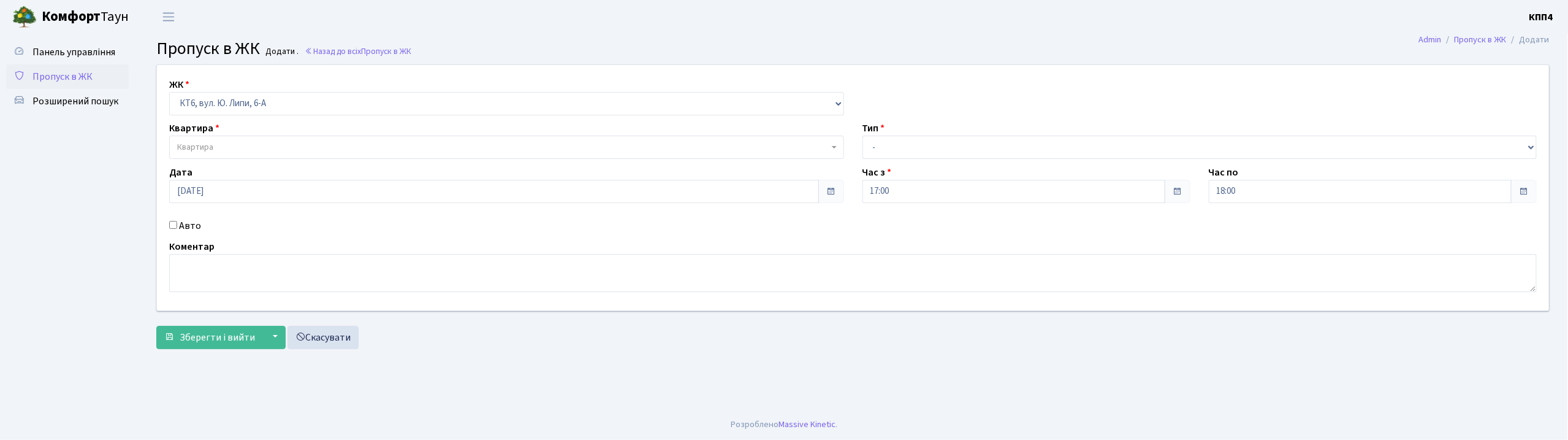
click at [322, 148] on span "Квартира" at bounding box center [503, 147] width 652 height 13
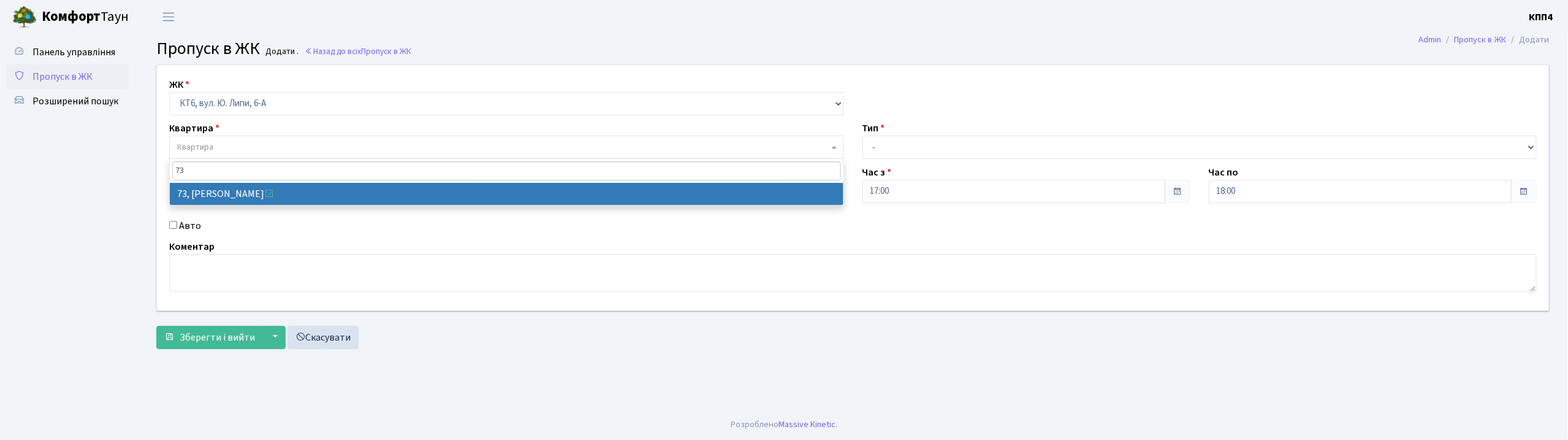
type input "73"
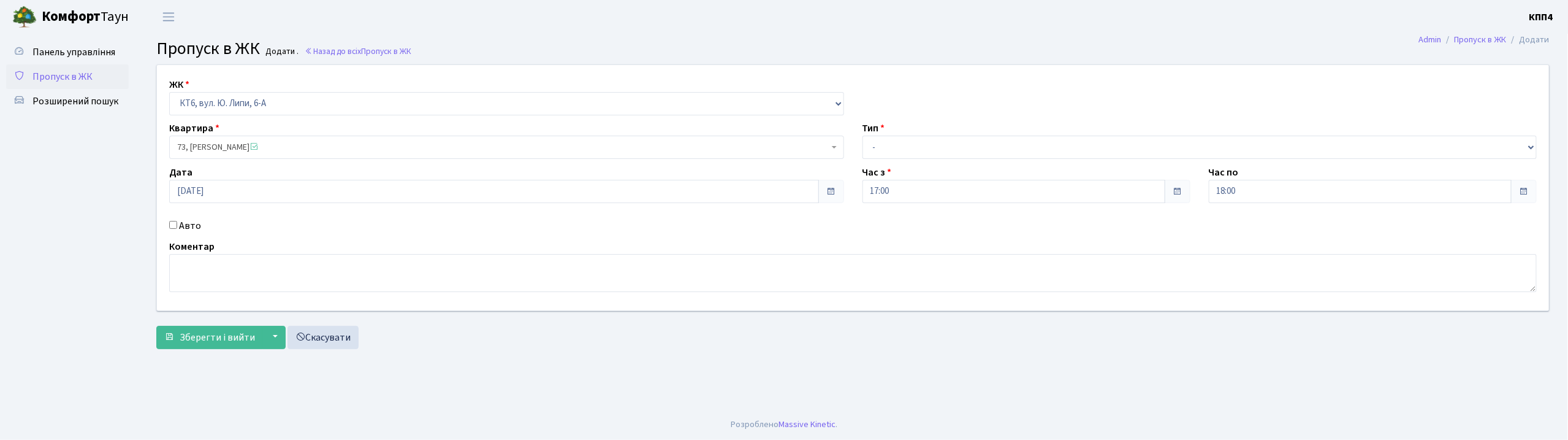
select select "17165"
click at [171, 225] on input "Авто" at bounding box center [173, 225] width 8 height 8
checkbox input "true"
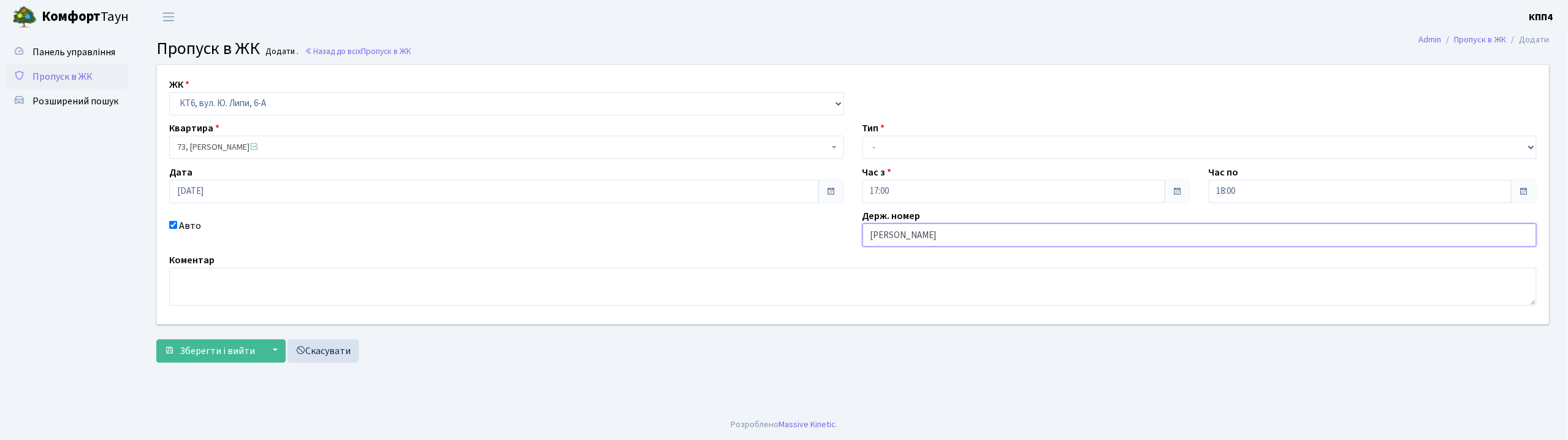
type input "КА"
click at [171, 225] on input "Авто" at bounding box center [173, 225] width 8 height 8
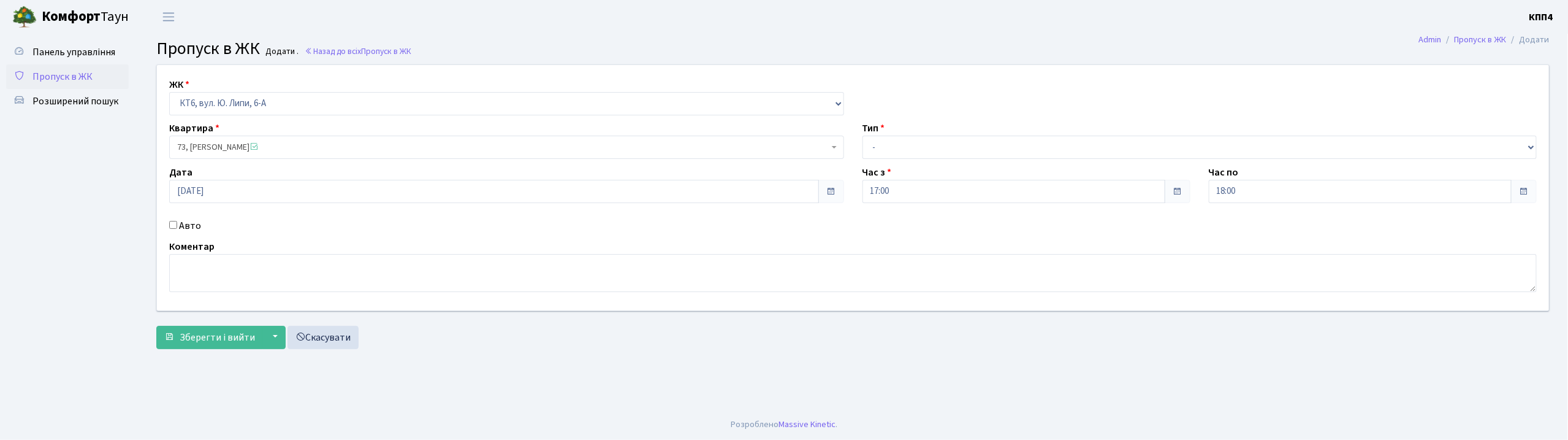
click at [171, 225] on input "Авто" at bounding box center [173, 225] width 8 height 8
checkbox input "true"
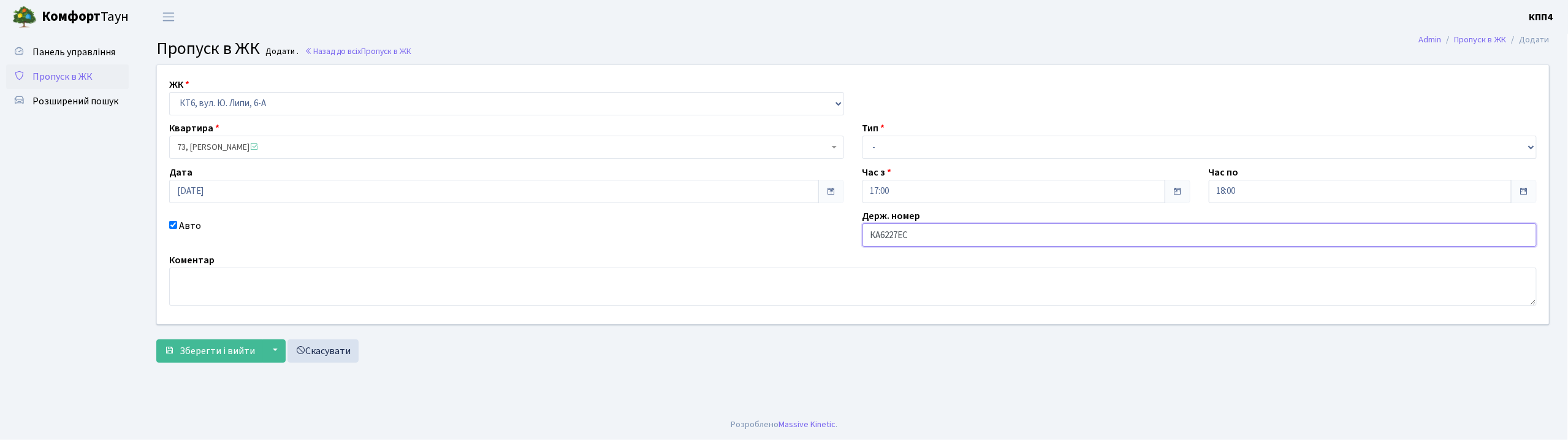
type input "КА6227ЕС"
click at [940, 147] on select "- Доставка Таксі Гості Сервіс" at bounding box center [1199, 147] width 675 height 24
select select "3"
click at [862, 135] on select "- Доставка Таксі Гості Сервіс" at bounding box center [1199, 147] width 675 height 24
click at [197, 359] on button "Зберегти і вийти" at bounding box center [210, 351] width 106 height 24
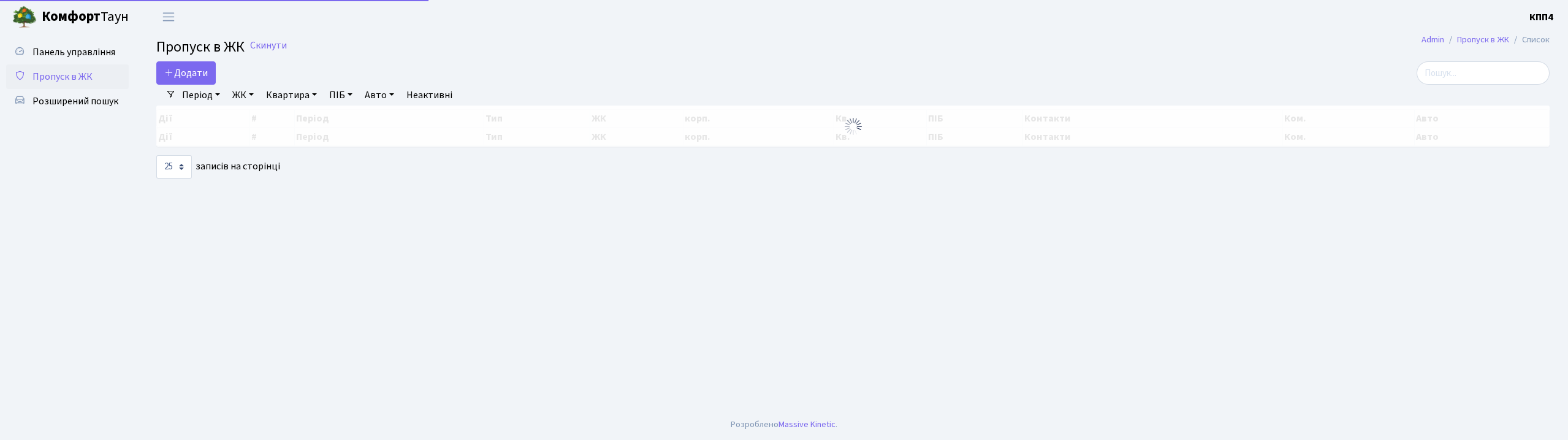
select select "25"
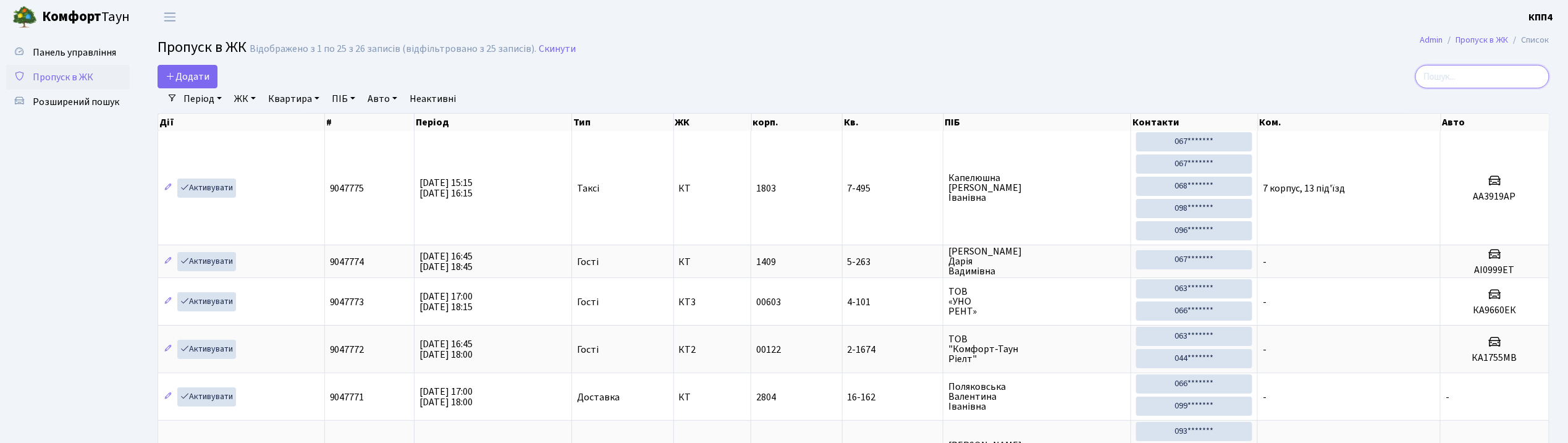
click at [1503, 79] on input "search" at bounding box center [1482, 77] width 134 height 24
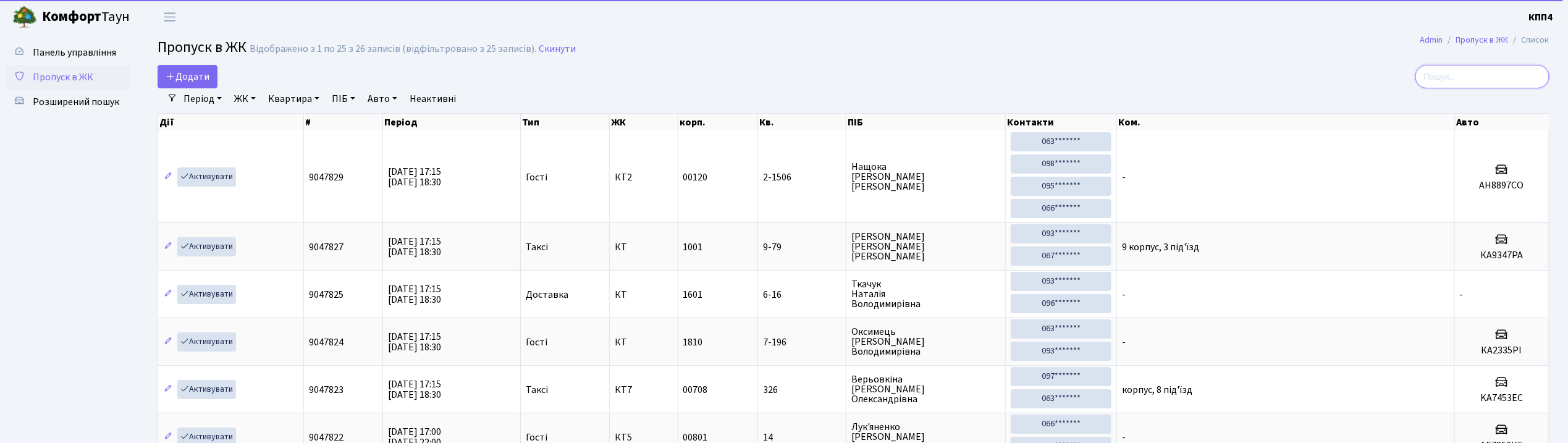
click at [1484, 77] on input "search" at bounding box center [1482, 77] width 134 height 24
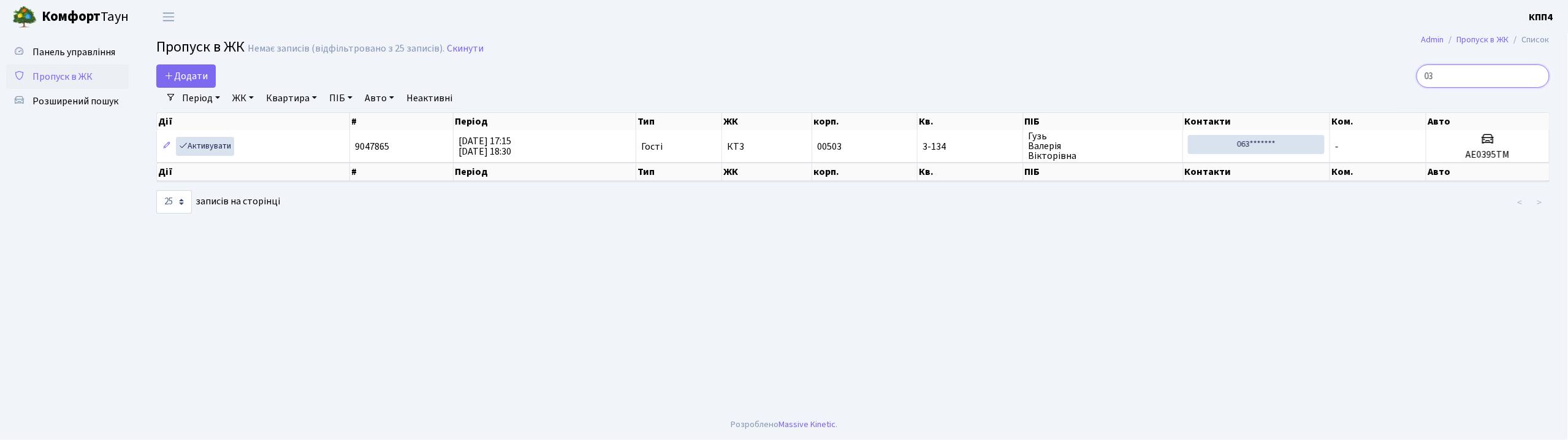
type input "0"
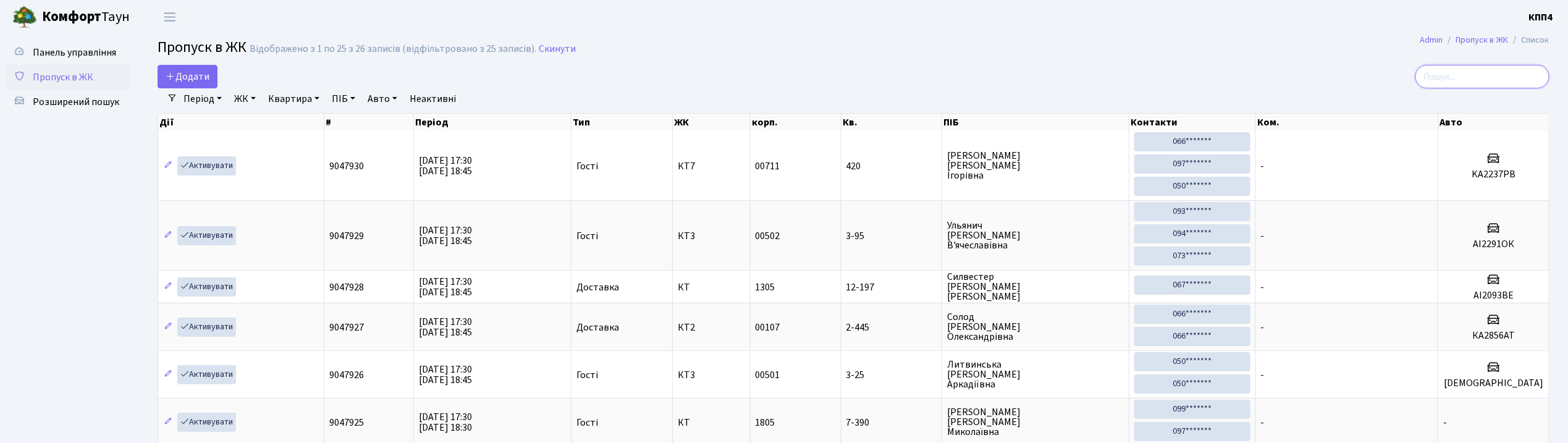
click at [1485, 82] on input "search" at bounding box center [1482, 77] width 134 height 24
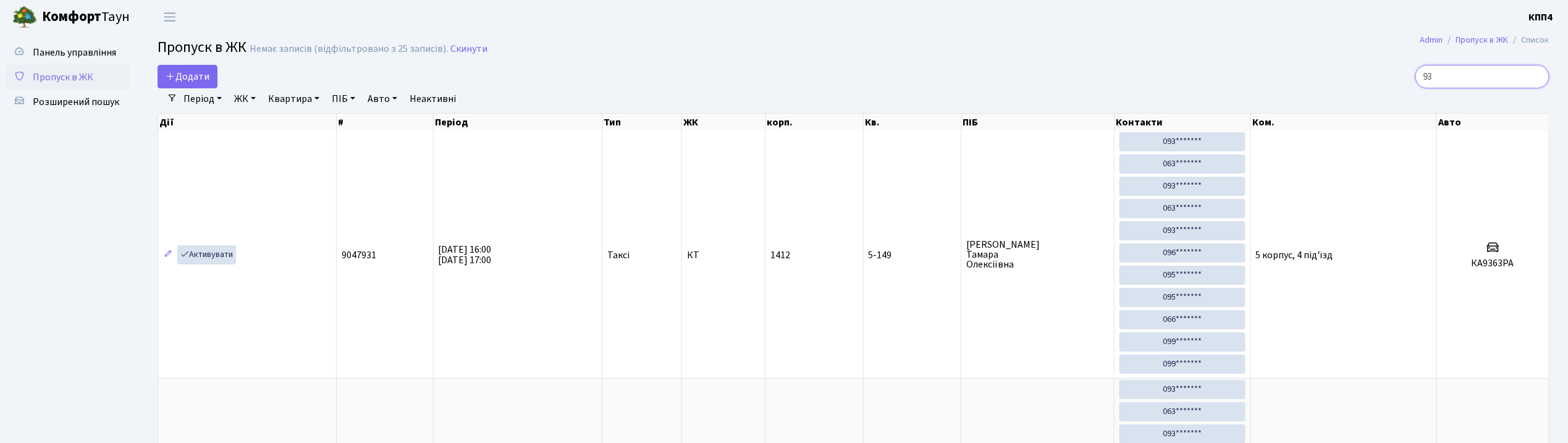
type input "9"
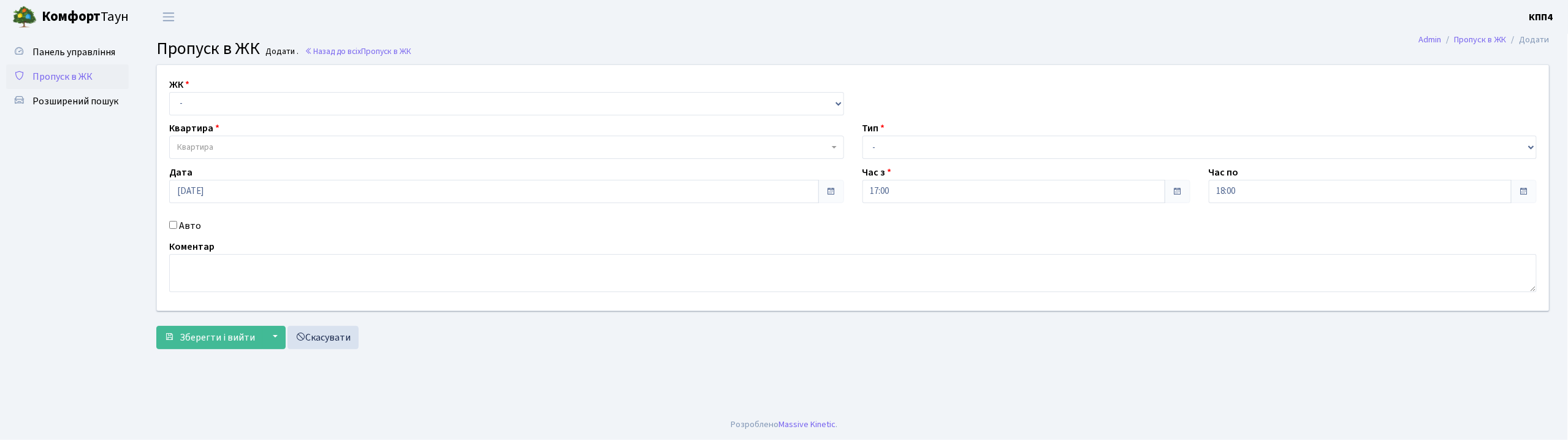
click at [172, 229] on input "Авто" at bounding box center [173, 225] width 8 height 8
checkbox input "true"
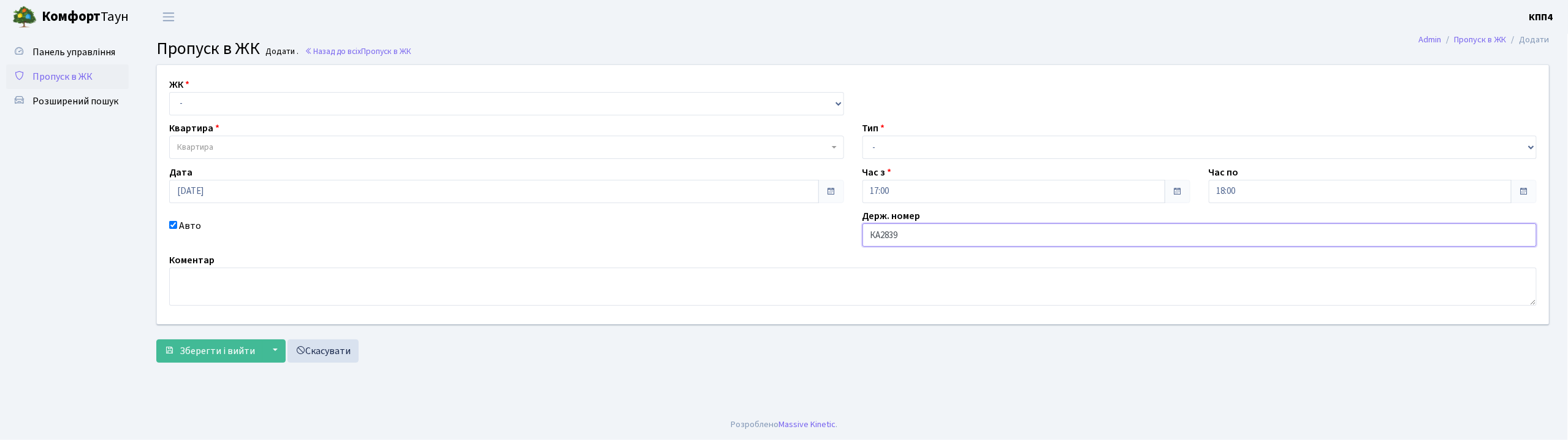
type input "[DEMOGRAPHIC_DATA]"
click at [379, 102] on select "- КТ, вул. Регенераторна, 4 КТ2, просп. [STREET_ADDRESS] [STREET_ADDRESS] [PERS…" at bounding box center [506, 104] width 675 height 24
select select "271"
click at [169, 92] on select "- КТ, вул. Регенераторна, 4 КТ2, просп. [STREET_ADDRESS] [STREET_ADDRESS] [PERS…" at bounding box center [506, 104] width 675 height 24
select select
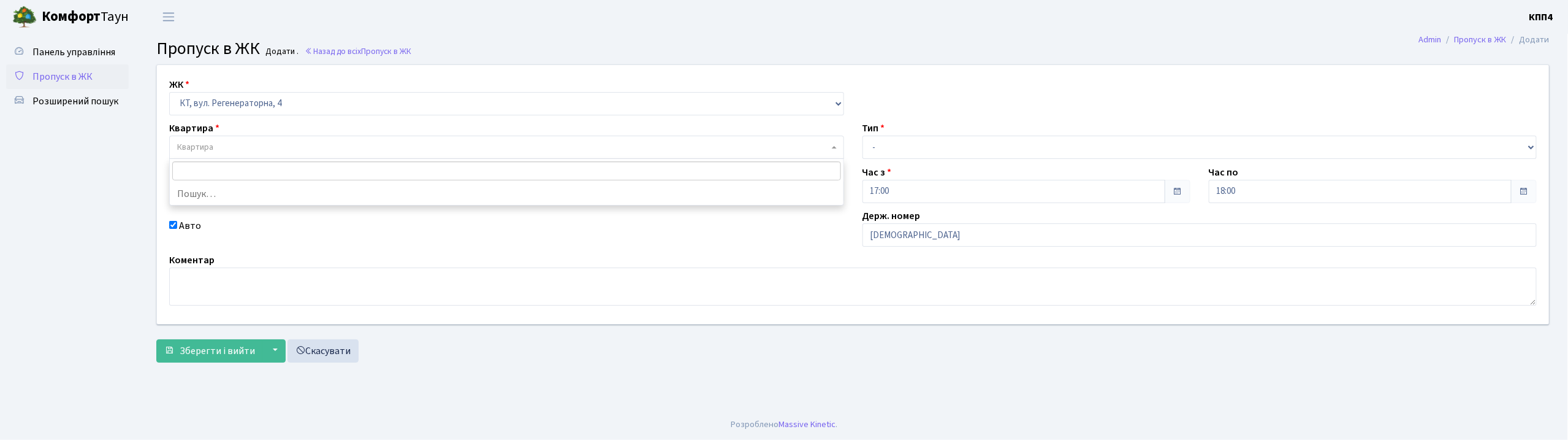
click at [358, 149] on span "Квартира" at bounding box center [503, 147] width 652 height 13
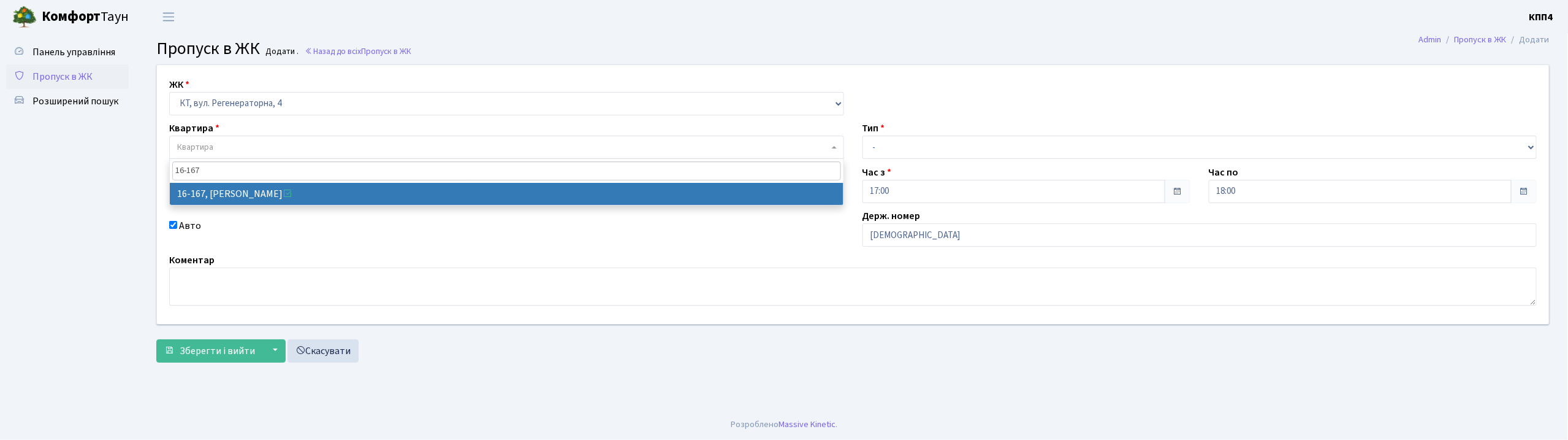
type input "16-167"
select select "8728"
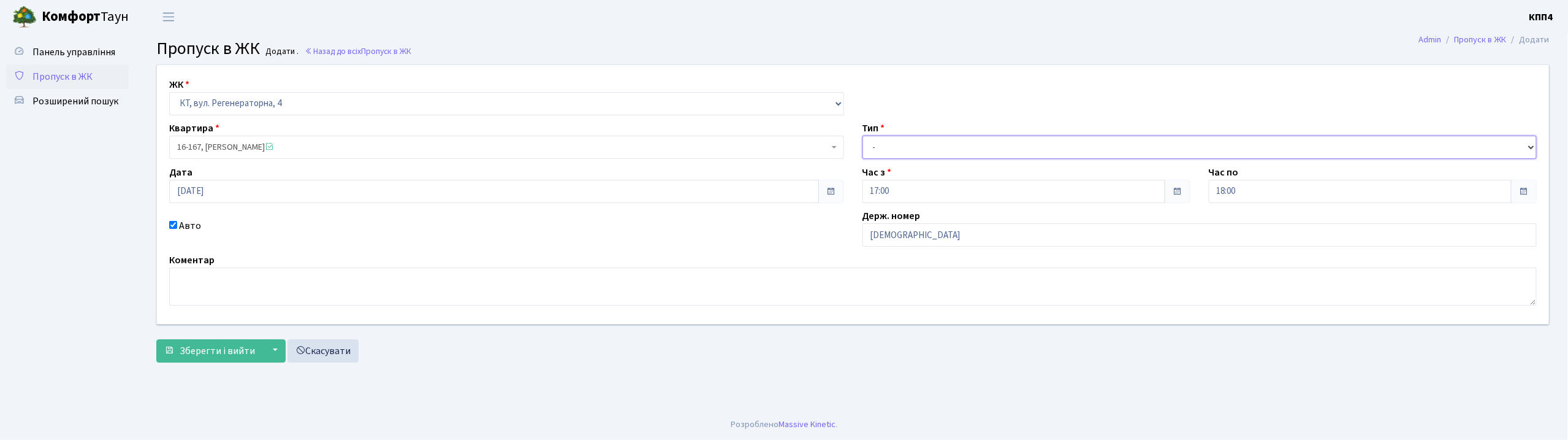
click at [964, 147] on select "- Доставка Таксі Гості Сервіс" at bounding box center [1199, 147] width 675 height 24
select select "3"
click at [862, 135] on select "- Доставка Таксі Гості Сервіс" at bounding box center [1199, 147] width 675 height 24
click at [192, 348] on span "Зберегти і вийти" at bounding box center [217, 351] width 75 height 13
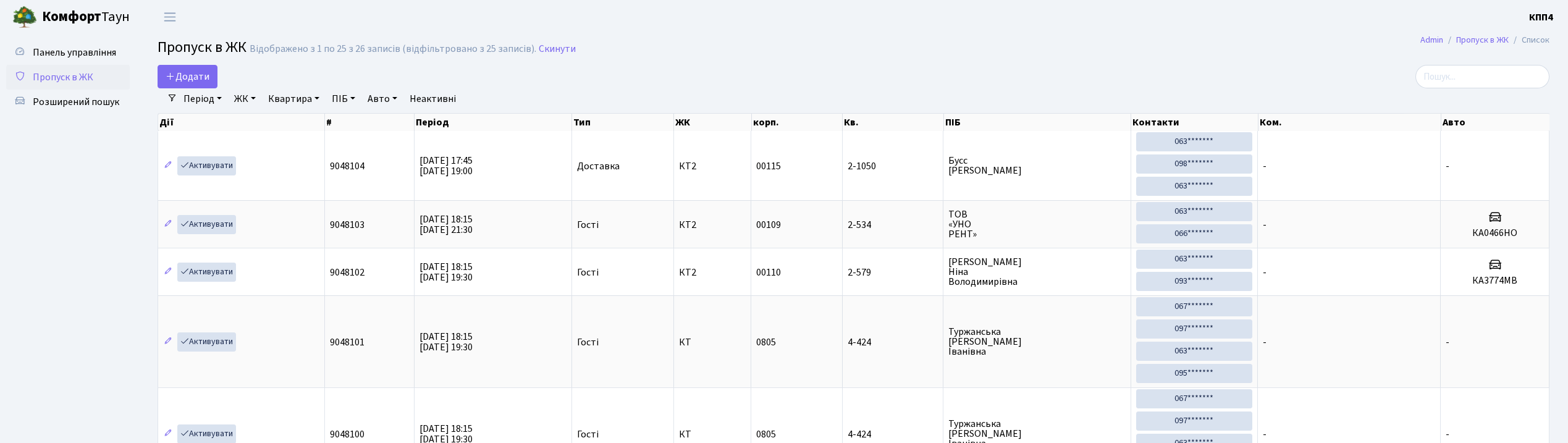
select select "25"
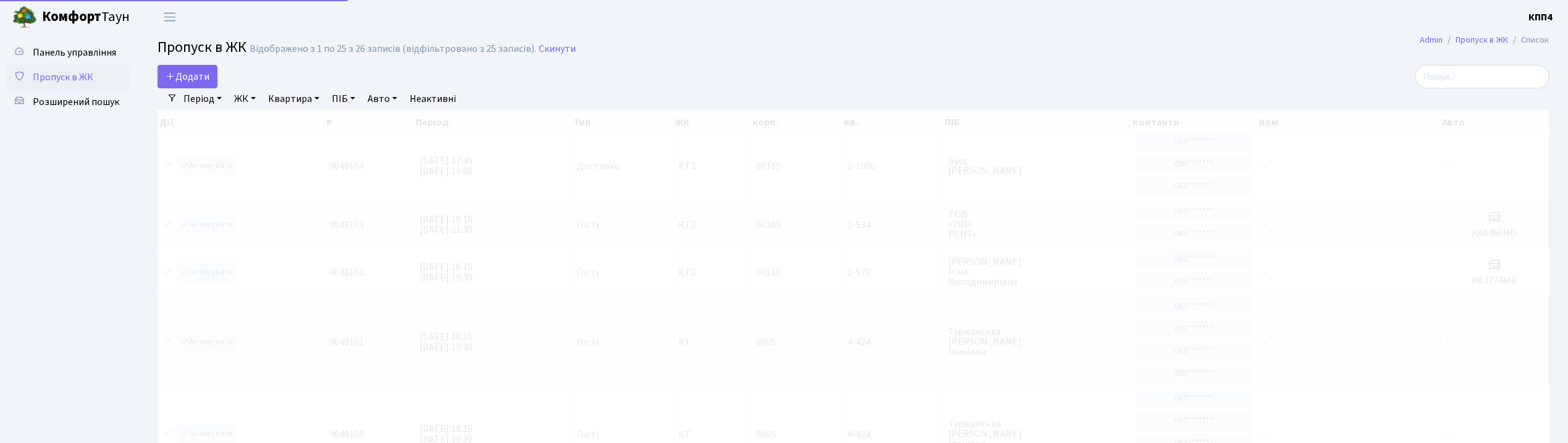
drag, startPoint x: 1479, startPoint y: 75, endPoint x: 1499, endPoint y: 60, distance: 25.0
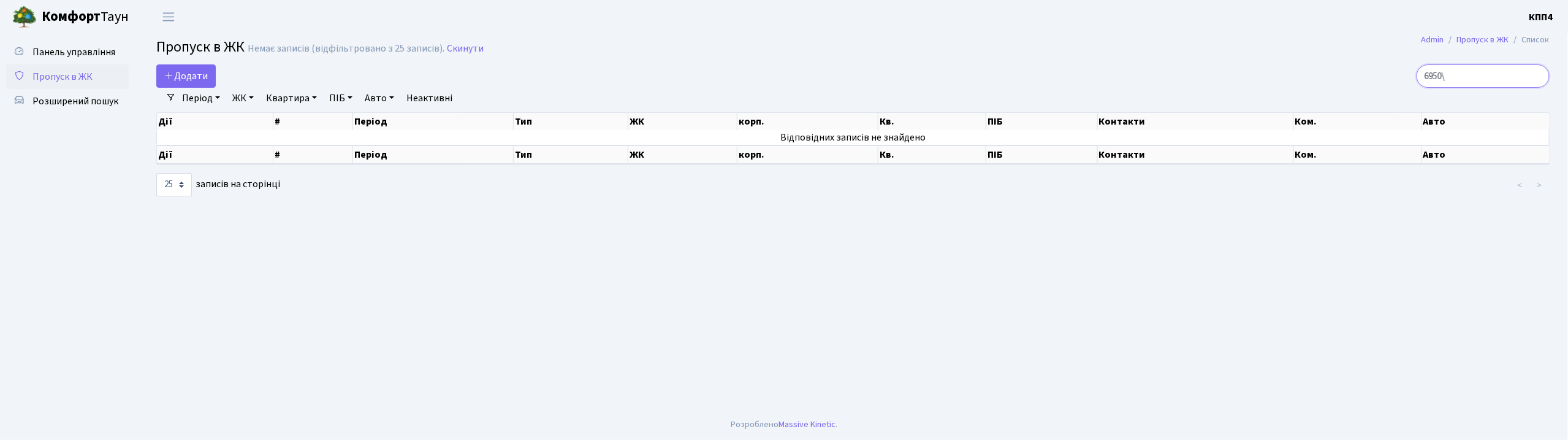
type input "6950"
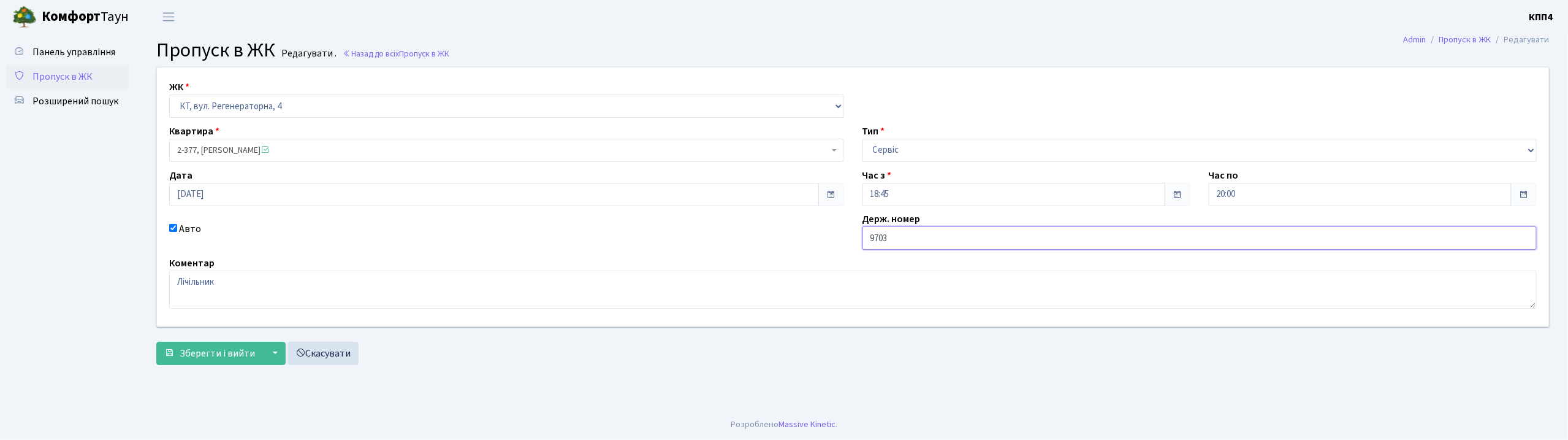
click at [868, 237] on input "9703" at bounding box center [1199, 238] width 675 height 24
click at [913, 240] on input "АА9703" at bounding box center [1199, 238] width 675 height 24
type input "АА9703ВР"
click at [221, 359] on span "Зберегти і вийти" at bounding box center [217, 353] width 75 height 13
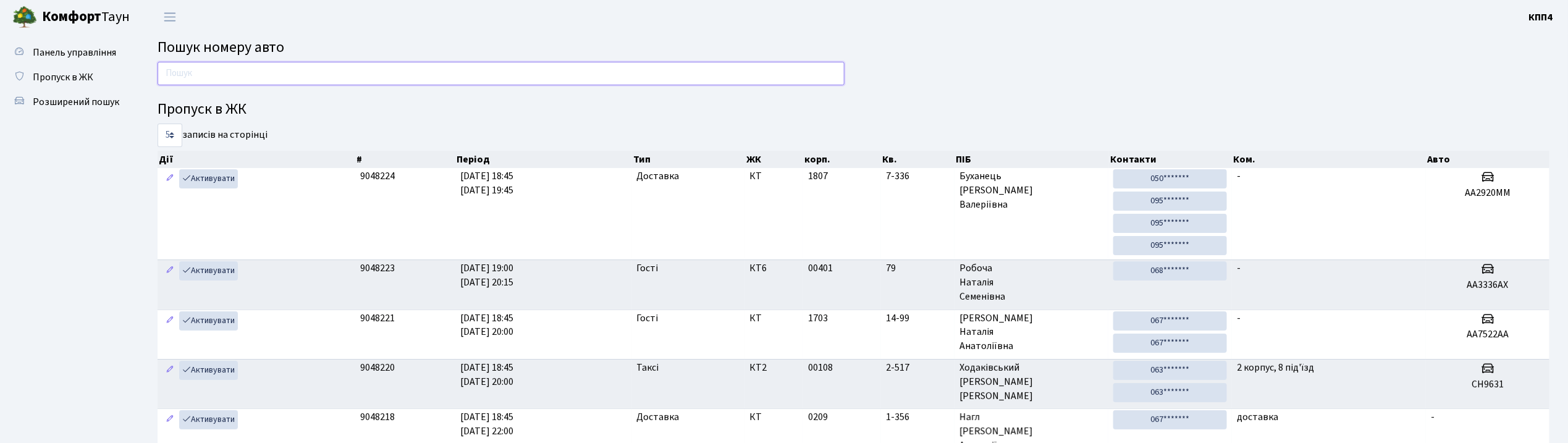
drag, startPoint x: 281, startPoint y: 74, endPoint x: 258, endPoint y: 56, distance: 29.2
click at [266, 64] on input "text" at bounding box center [501, 74] width 687 height 24
type input "9"
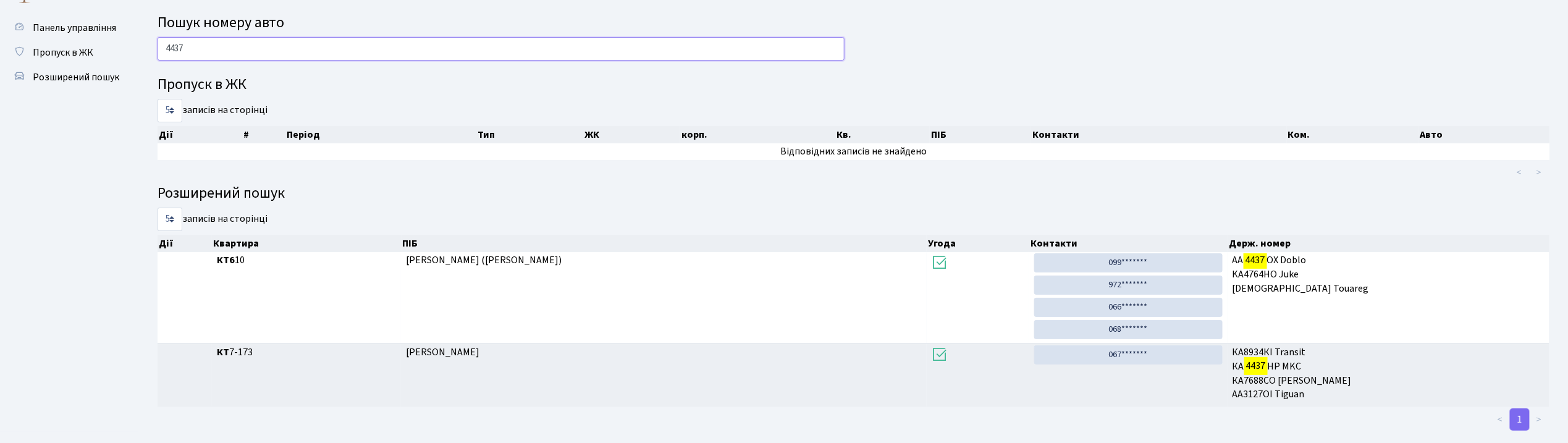
scroll to position [45, 0]
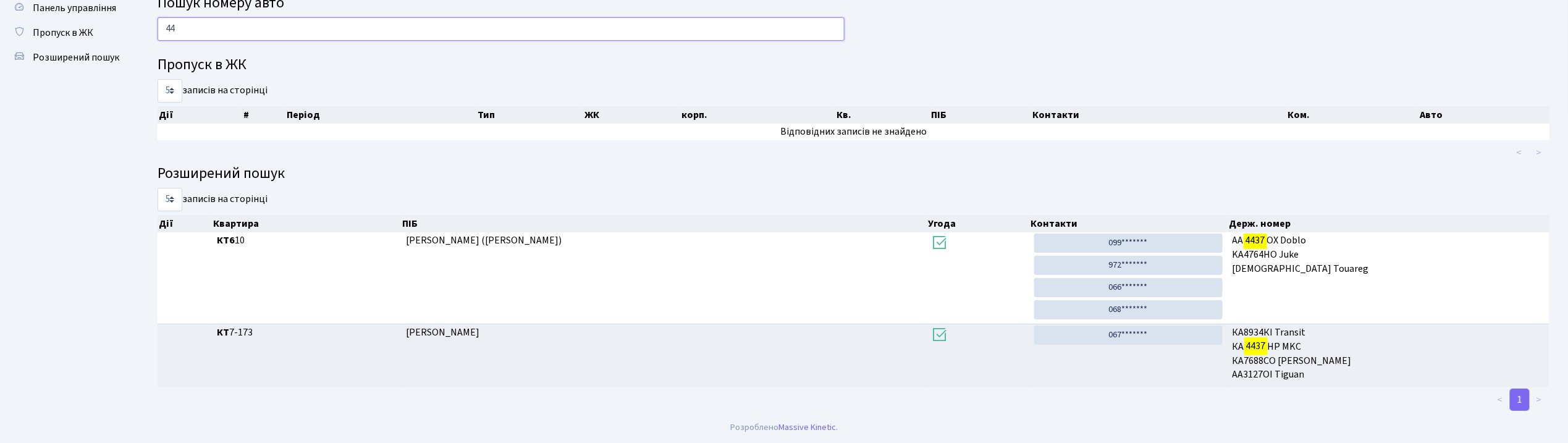
type input "4"
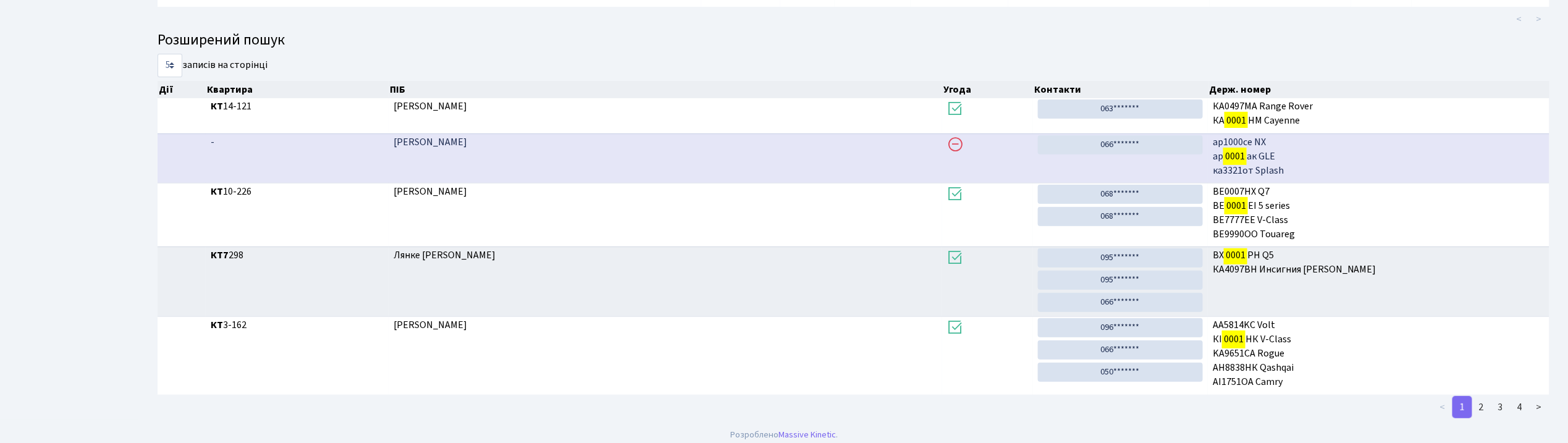
scroll to position [220, 0]
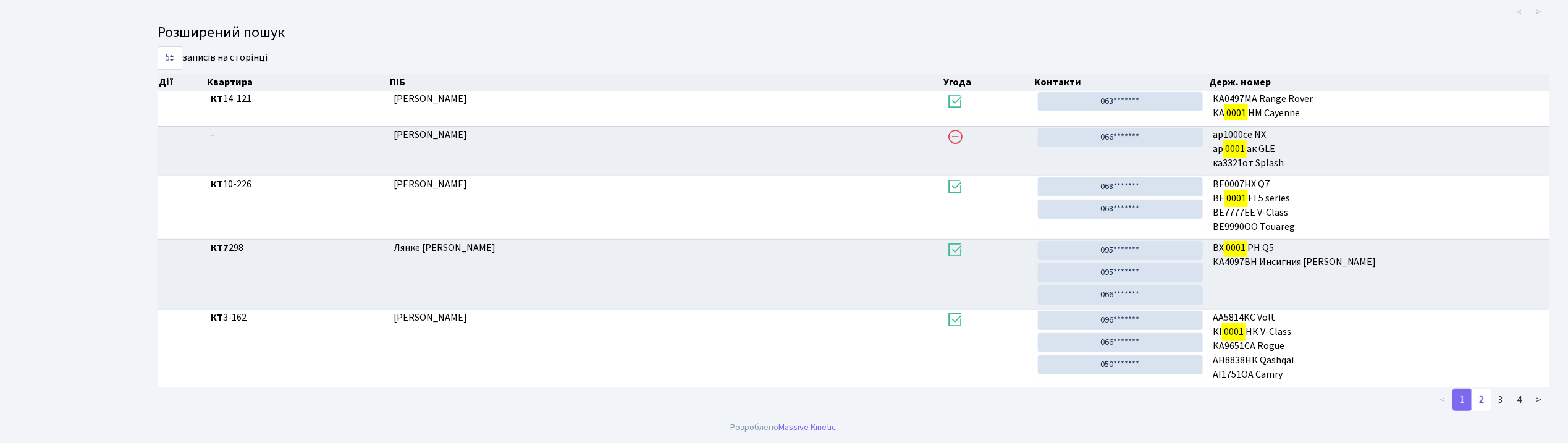
click at [1482, 398] on link "2" at bounding box center [1481, 400] width 20 height 22
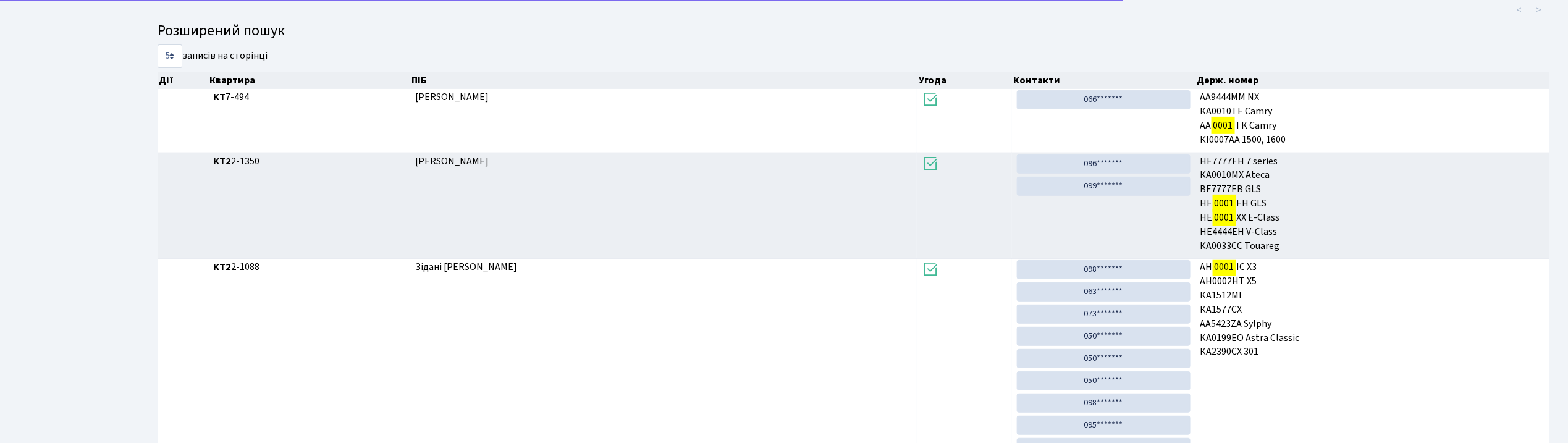
scroll to position [739, 0]
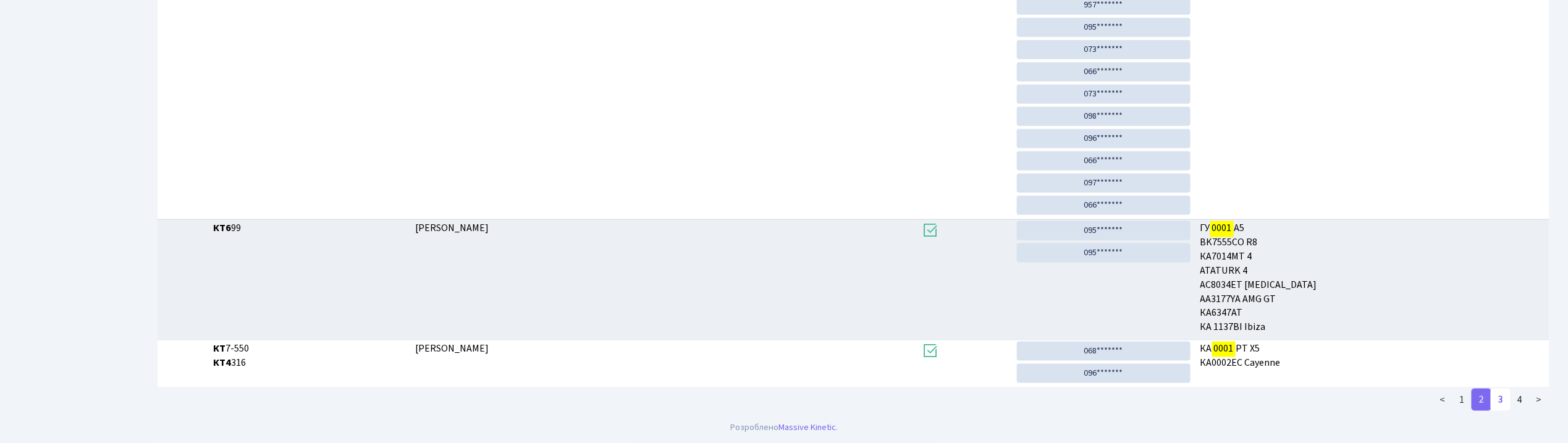
click at [1506, 395] on link "3" at bounding box center [1500, 400] width 20 height 22
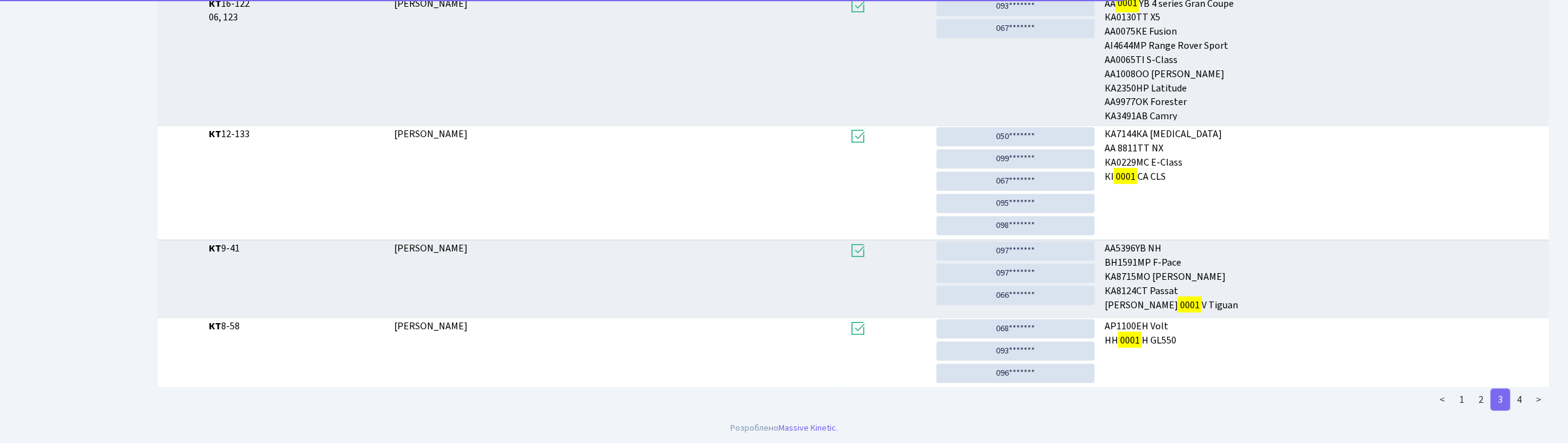
scroll to position [381, 0]
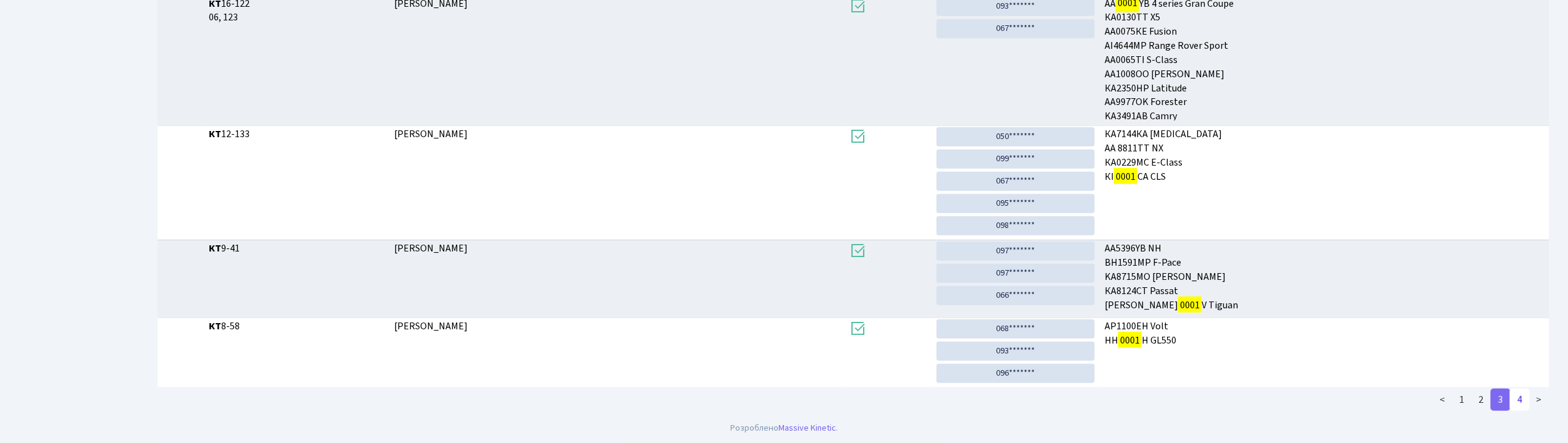
click at [1520, 404] on link "4" at bounding box center [1520, 400] width 20 height 22
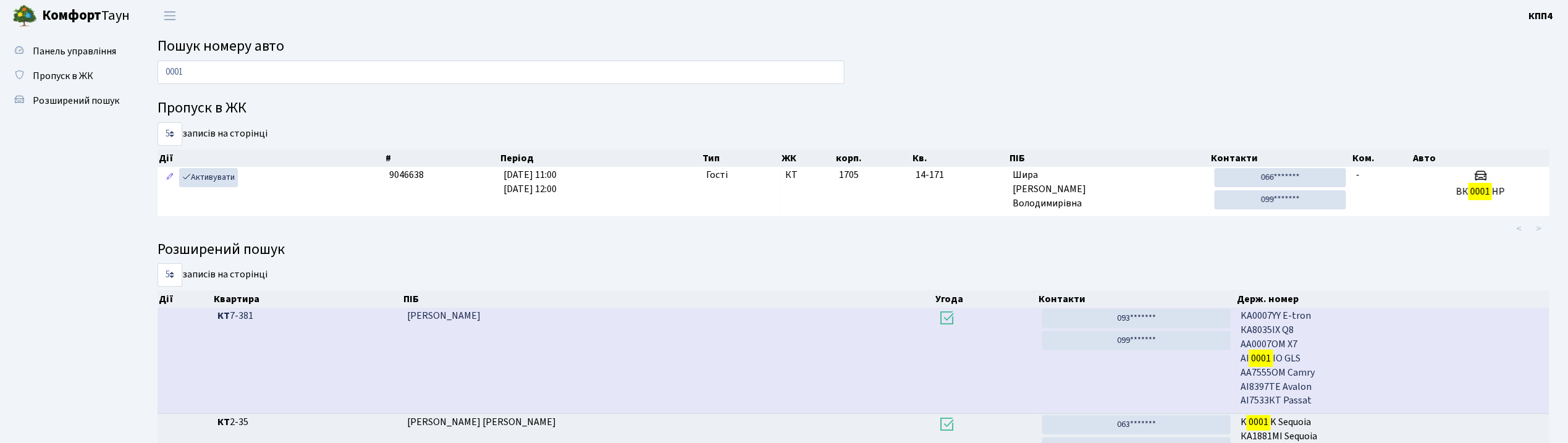
scroll to position [0, 0]
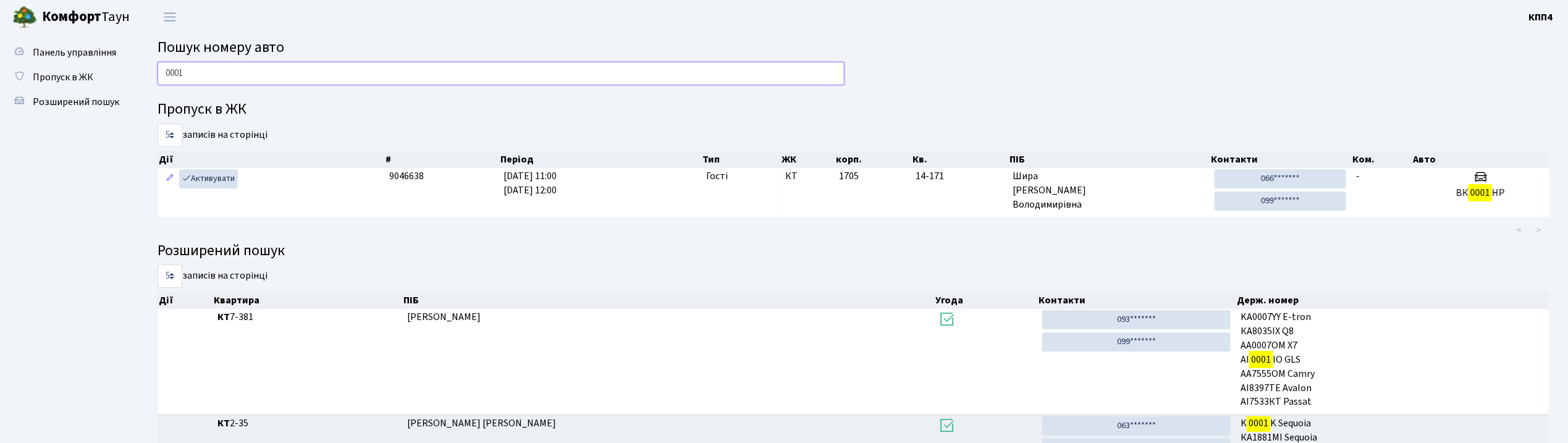
click at [360, 77] on input "0001" at bounding box center [501, 74] width 687 height 24
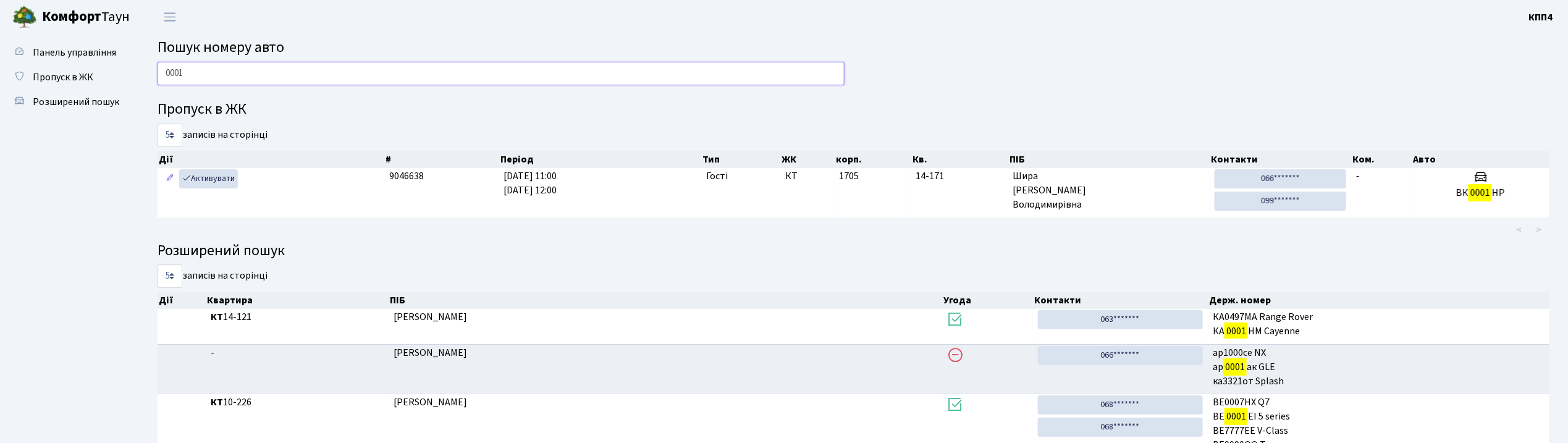
click at [243, 67] on input "0001" at bounding box center [501, 74] width 687 height 24
type input "0"
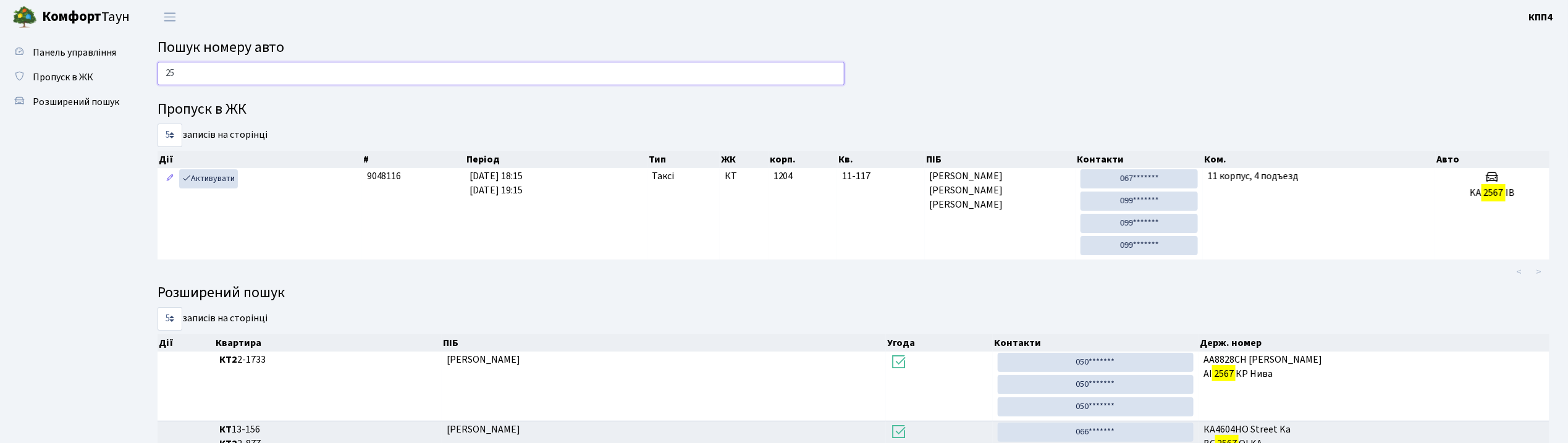
type input "2"
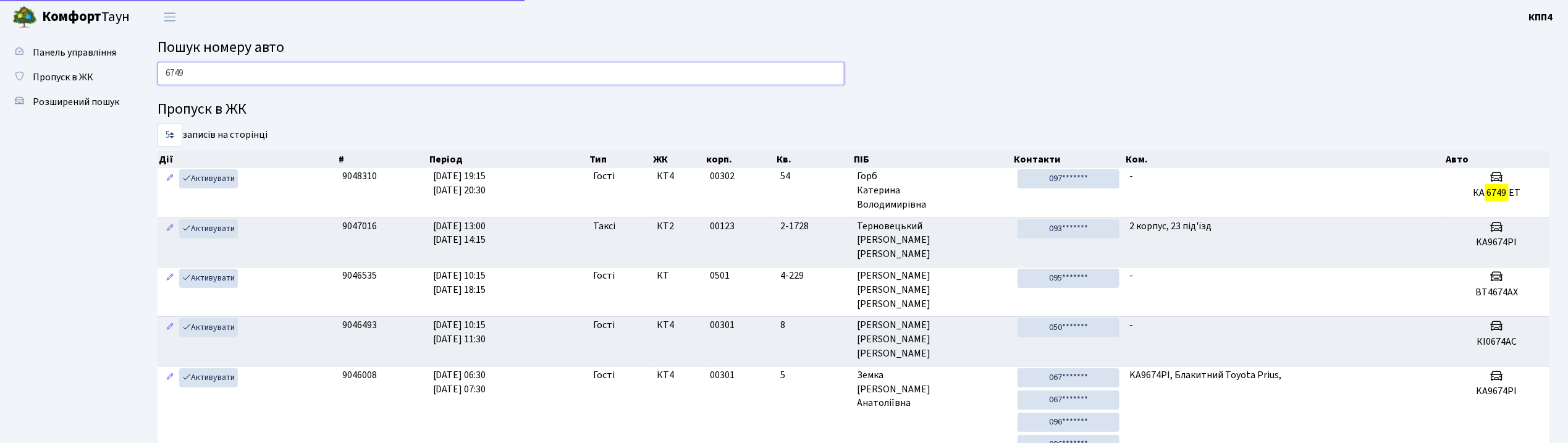
type input "6749"
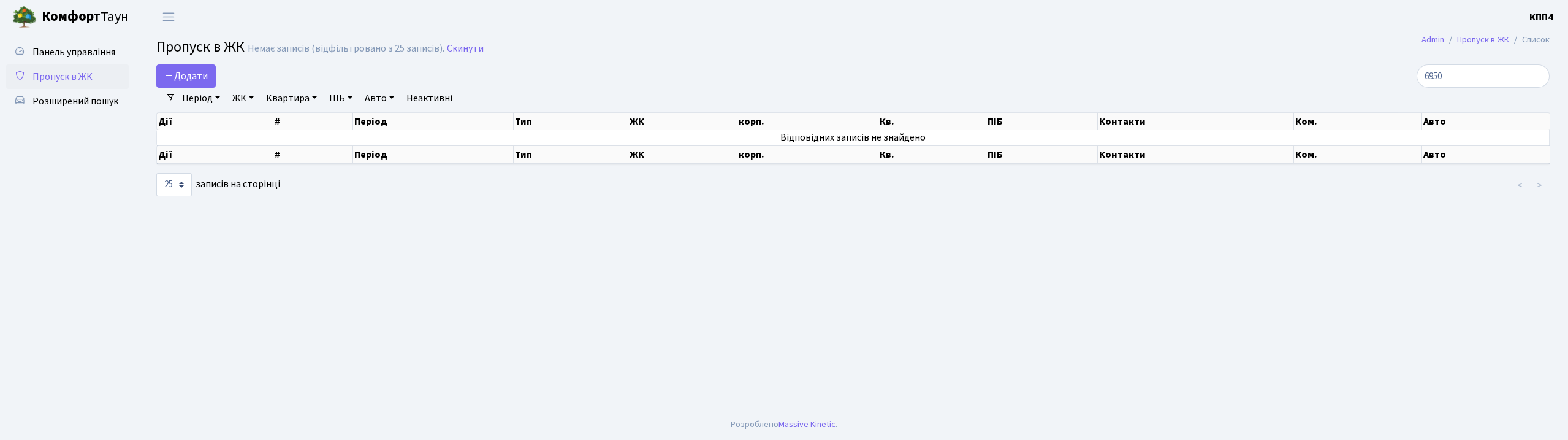
select select "25"
click at [1482, 76] on input "6950" at bounding box center [1483, 76] width 133 height 24
type input "6"
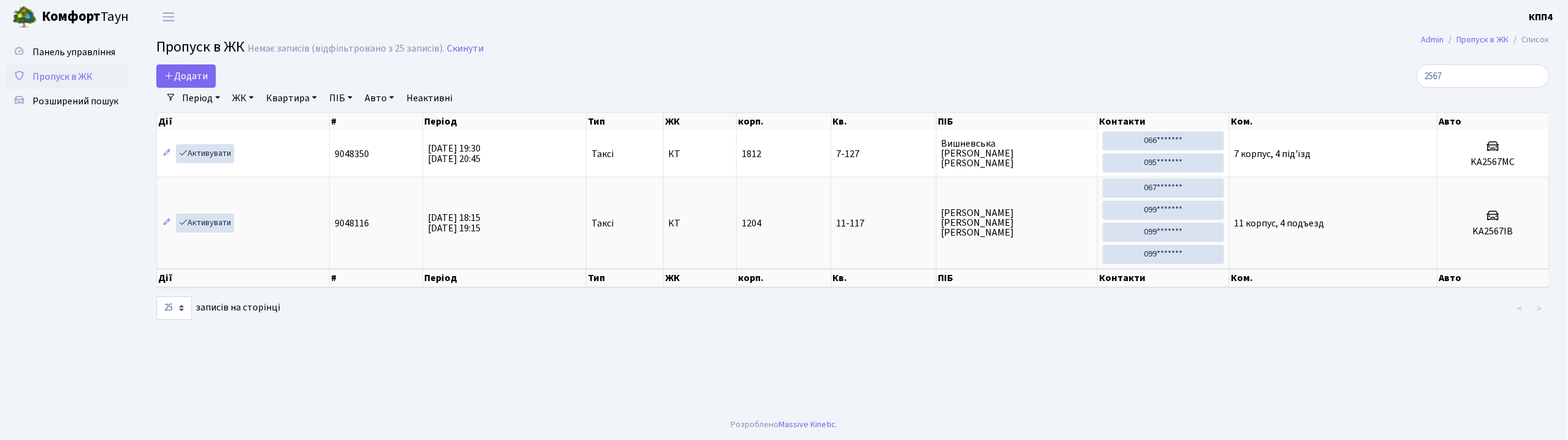
type input "2567"
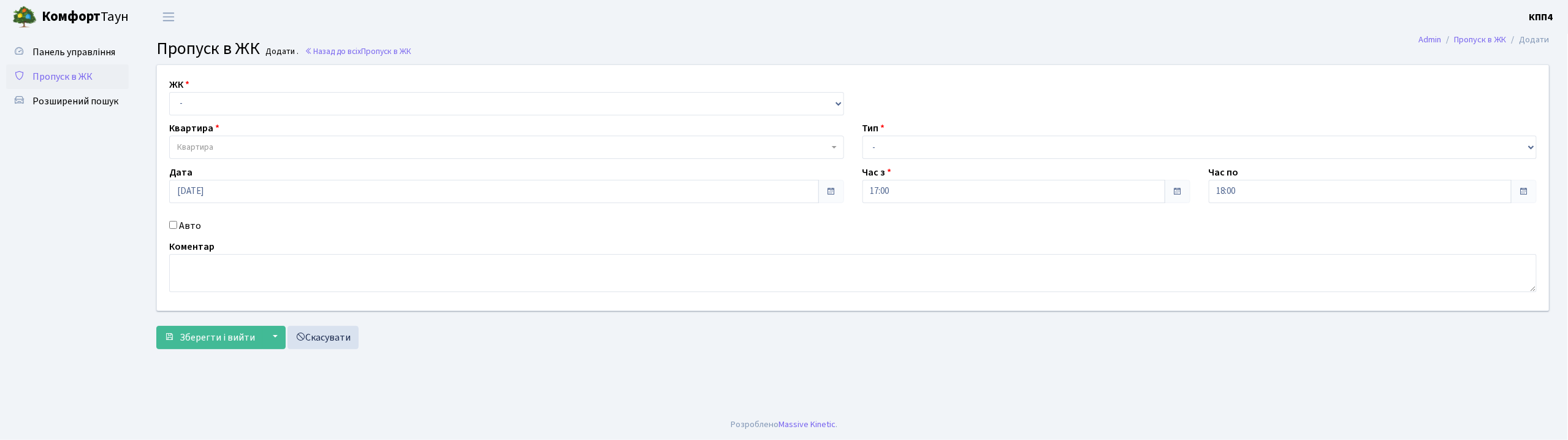
click at [173, 225] on input "Авто" at bounding box center [173, 225] width 8 height 8
checkbox input "true"
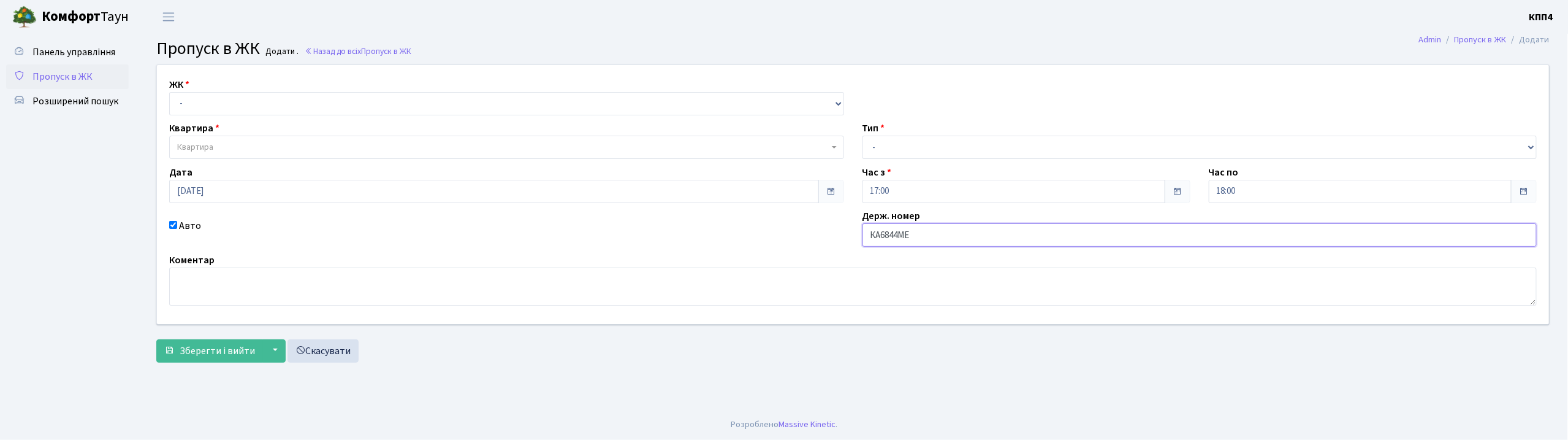
type input "КА6844МЕ"
drag, startPoint x: 381, startPoint y: 106, endPoint x: 380, endPoint y: 113, distance: 7.1
click at [381, 106] on select "- КТ, вул. Регенераторна, 4 КТ2, просп. Соборності, 17 КТ3, вул. Березнева, 16 …" at bounding box center [506, 104] width 675 height 24
select select "271"
click at [169, 92] on select "- КТ, вул. Регенераторна, 4 КТ2, просп. Соборності, 17 КТ3, вул. Березнева, 16 …" at bounding box center [506, 104] width 675 height 24
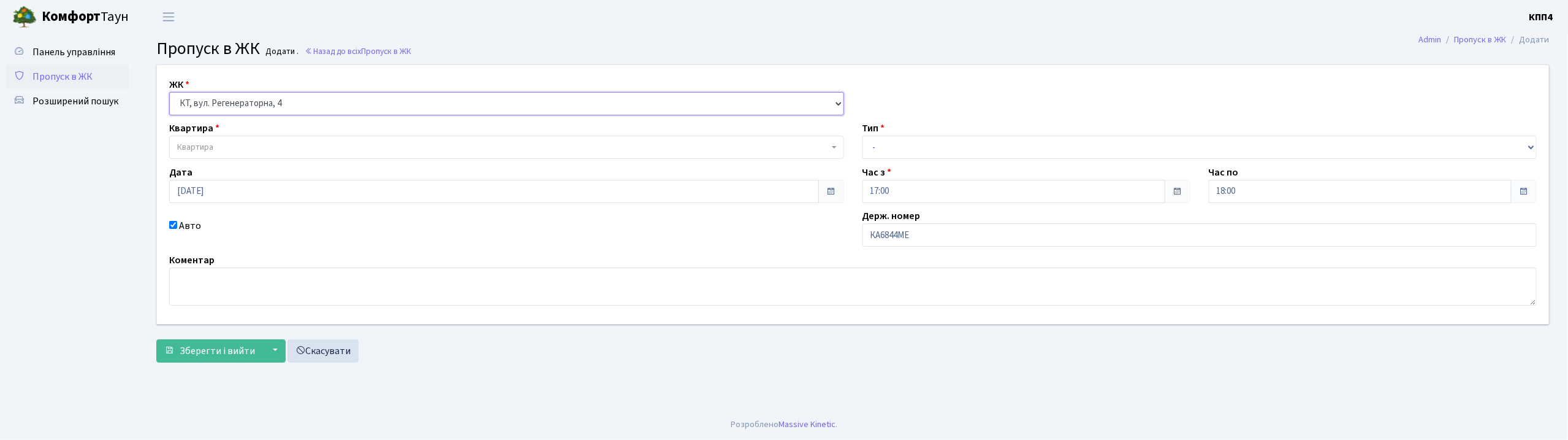
select select
click at [361, 146] on span "Квартира" at bounding box center [503, 147] width 652 height 13
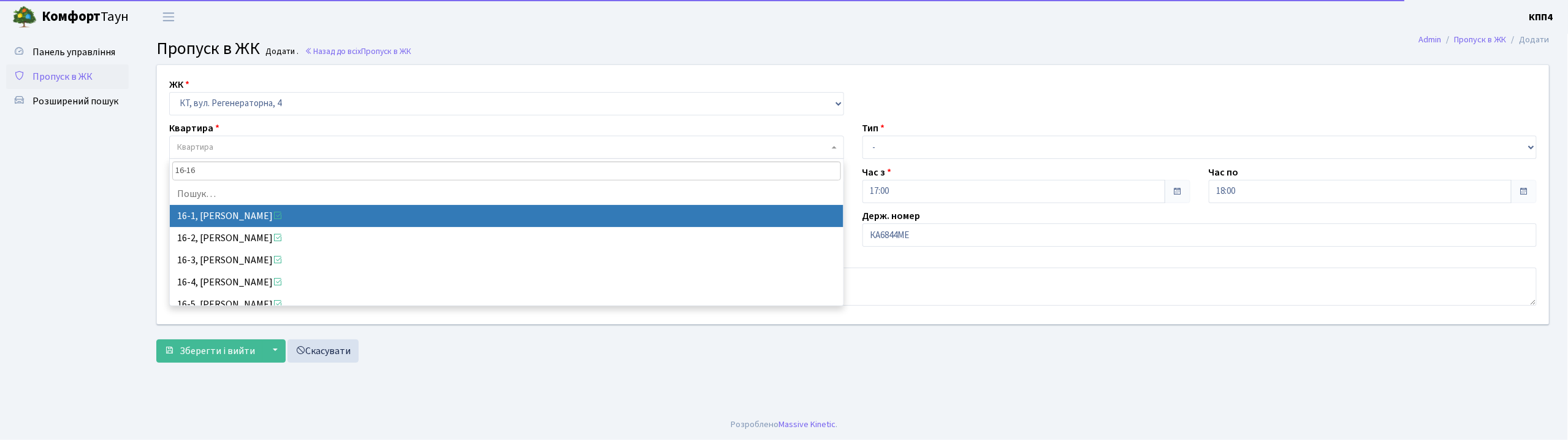
type input "16-162"
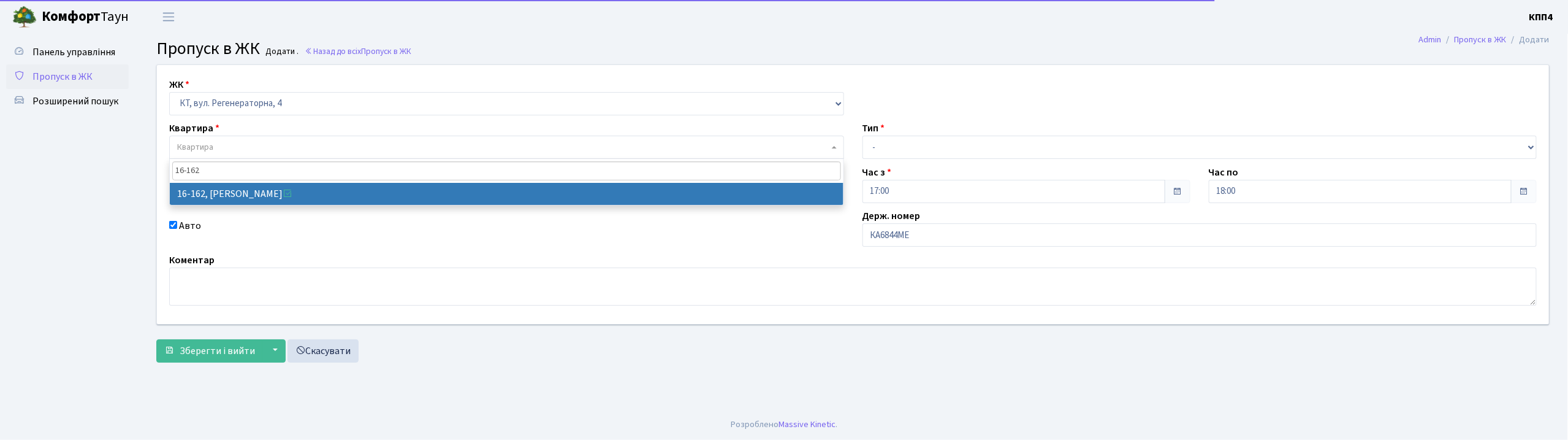
select select "8723"
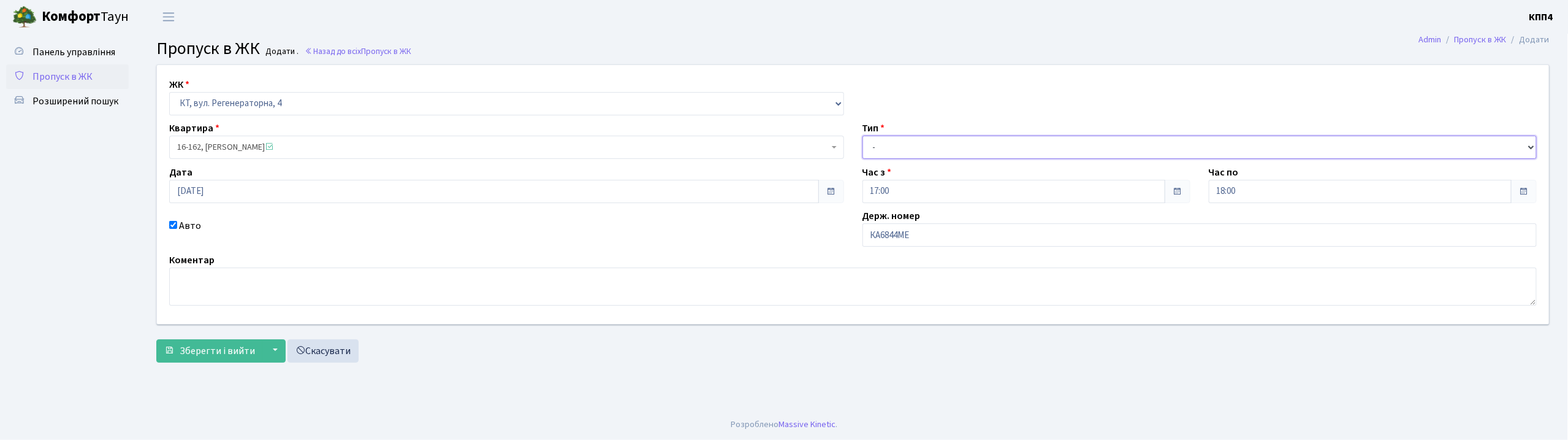
click at [923, 143] on select "- Доставка Таксі Гості Сервіс" at bounding box center [1199, 147] width 675 height 24
select select "3"
click at [862, 135] on select "- Доставка Таксі Гості Сервіс" at bounding box center [1199, 147] width 675 height 24
click at [204, 351] on span "Зберегти і вийти" at bounding box center [217, 351] width 75 height 13
